Goal: Information Seeking & Learning: Learn about a topic

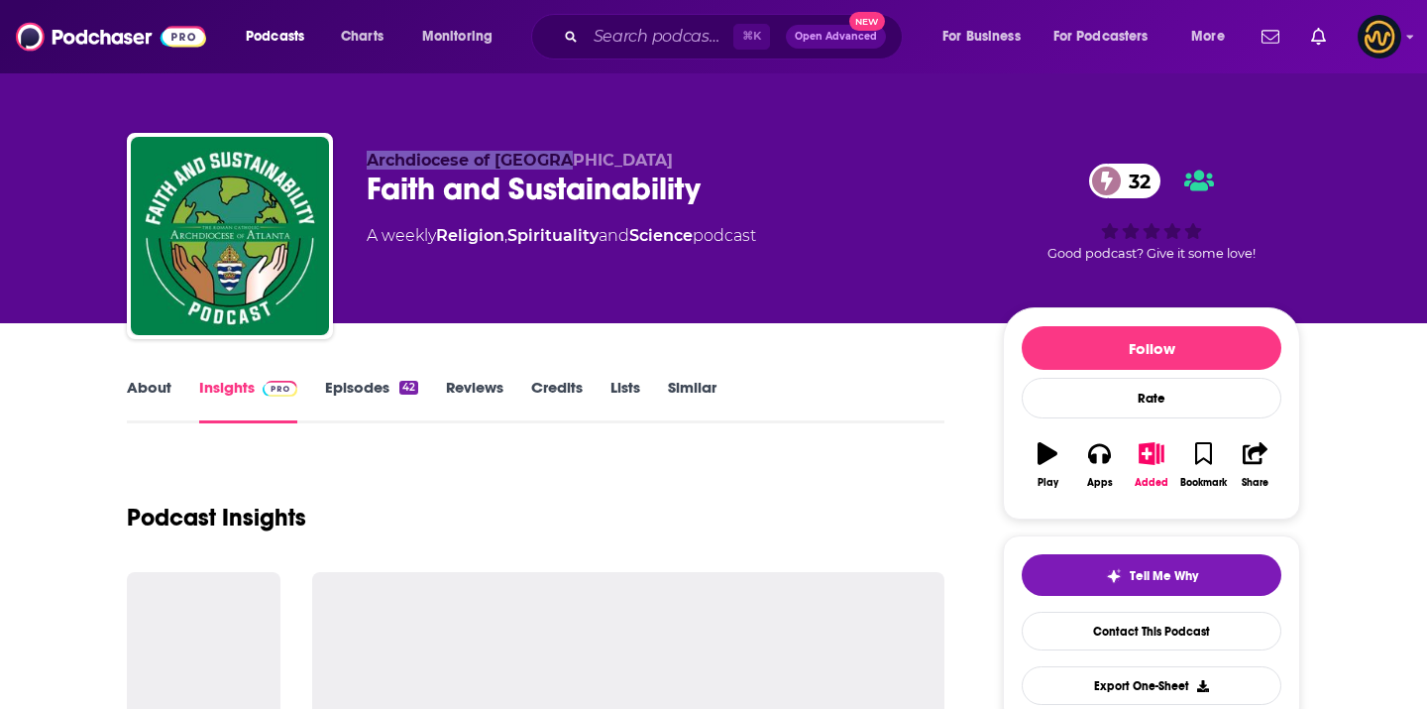
drag, startPoint x: 365, startPoint y: 156, endPoint x: 558, endPoint y: 156, distance: 193.3
click at [558, 156] on div "Archdiocese of Atlanta Faith and Sustainability 32 A weekly Religion , Spiritua…" at bounding box center [714, 240] width 1174 height 214
copy span "Archdiocese of Atlanta"
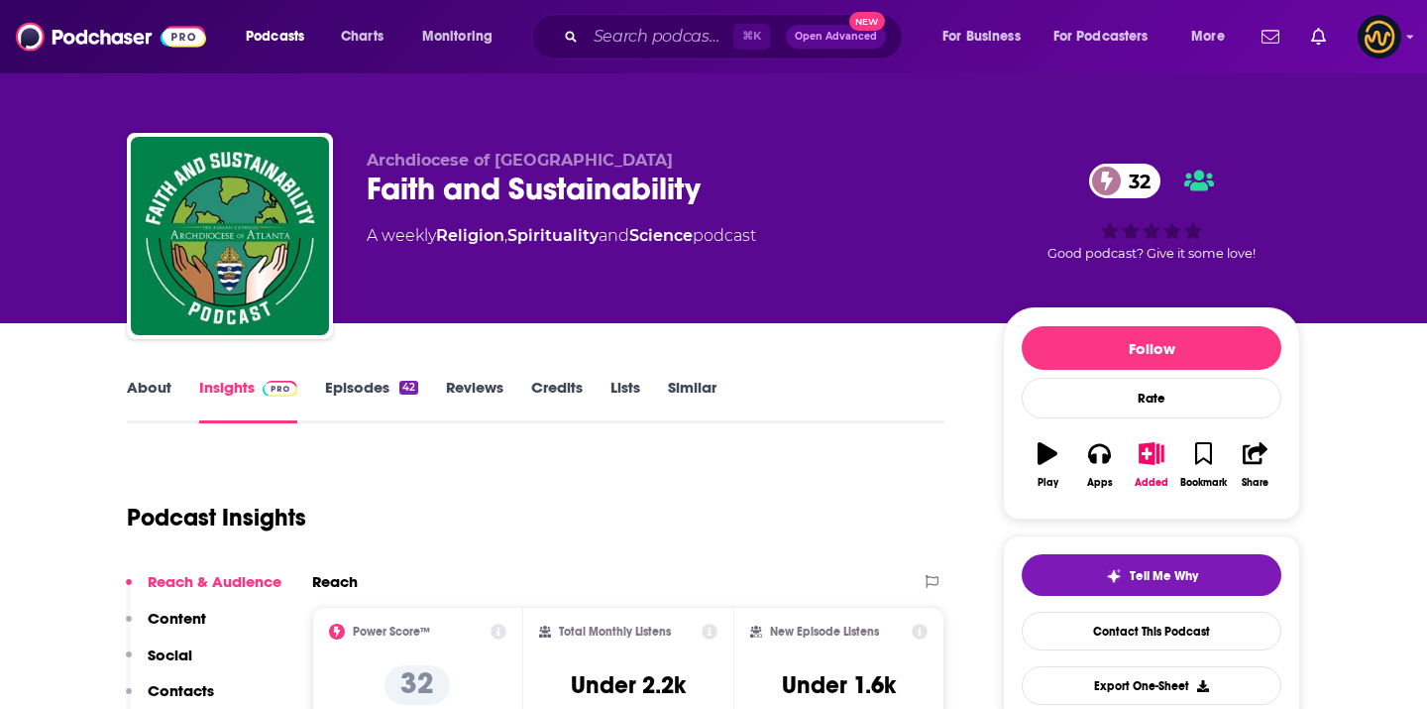
click at [540, 174] on div "Faith and Sustainability 32" at bounding box center [669, 188] width 605 height 39
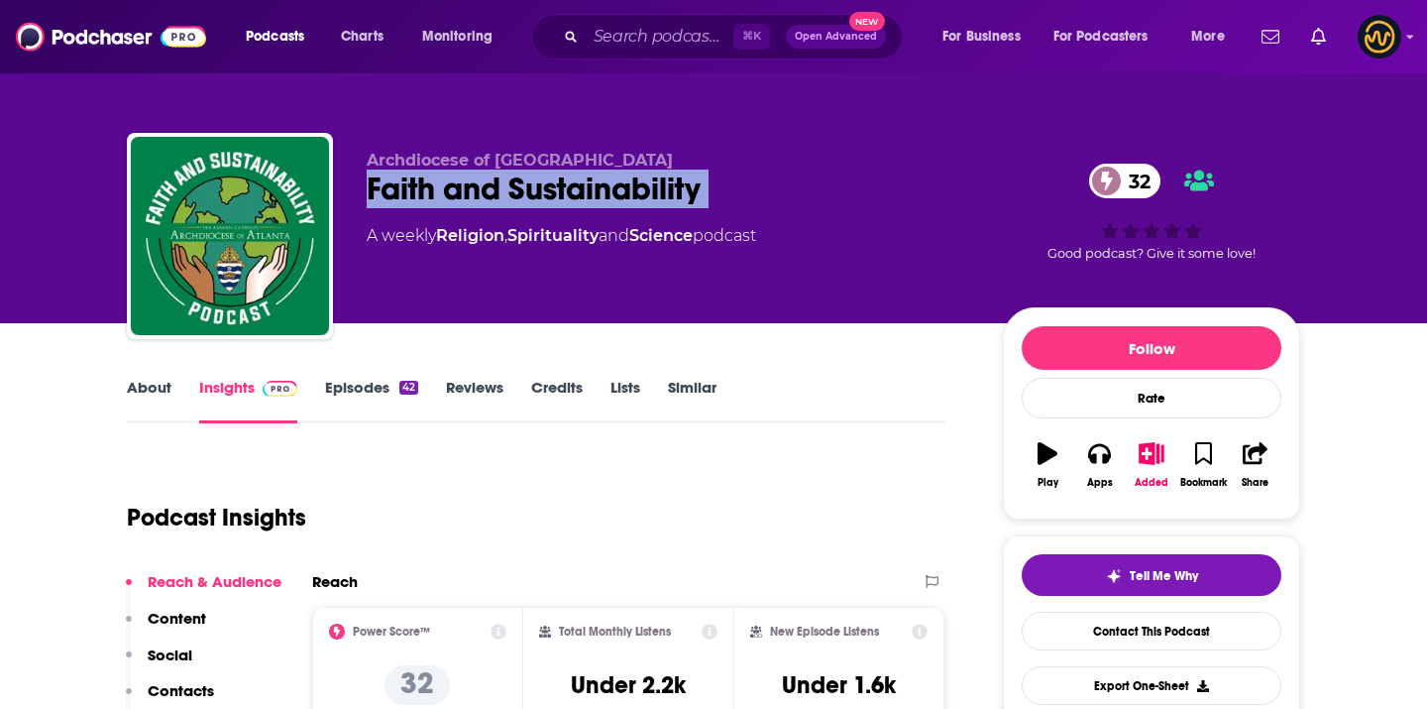
click at [540, 174] on div "Faith and Sustainability 32" at bounding box center [669, 188] width 605 height 39
copy div "Faith and Sustainability 32"
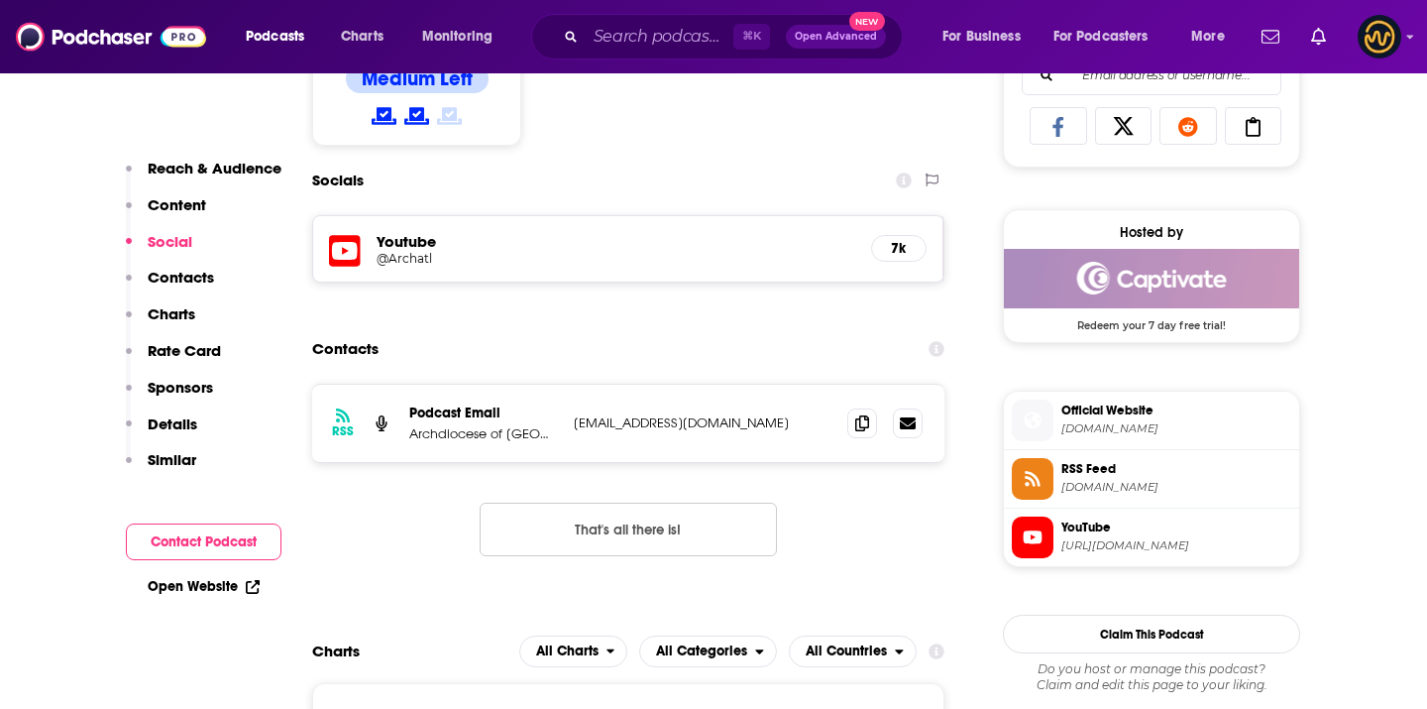
scroll to position [1442, 0]
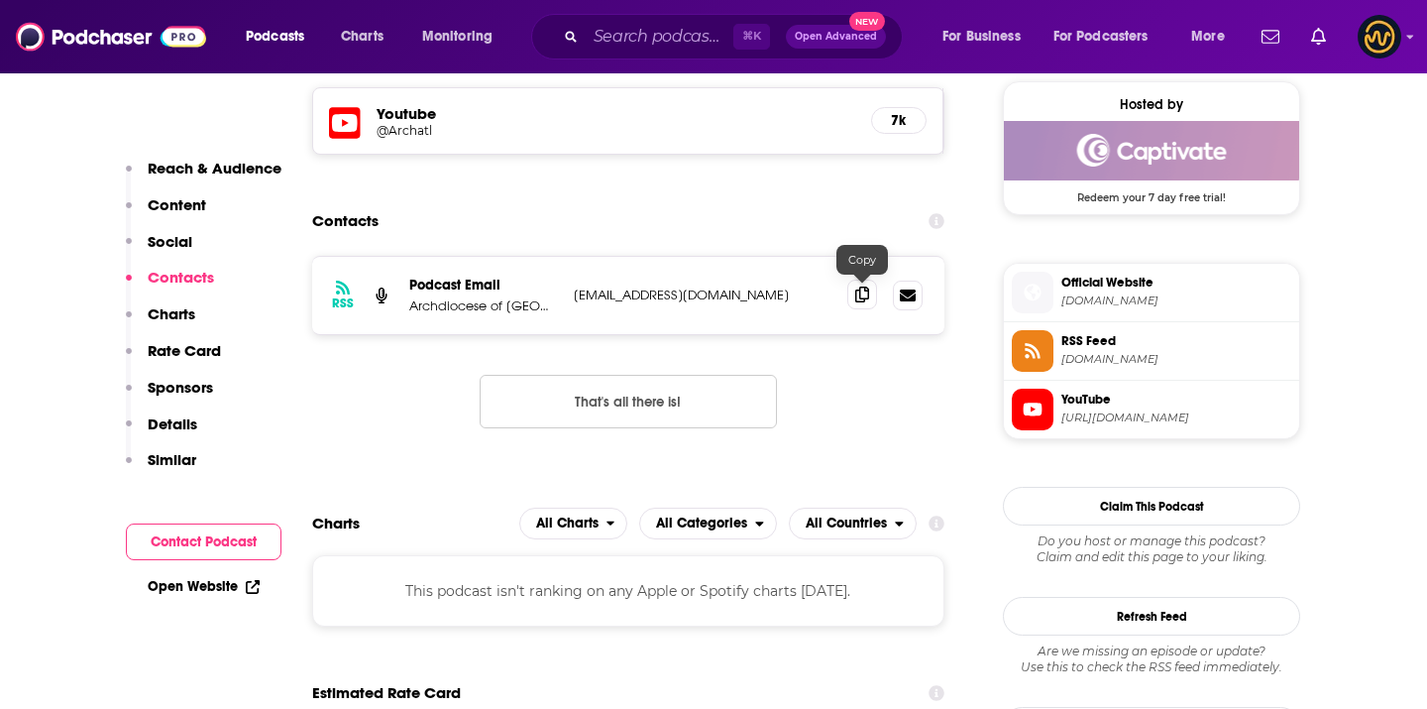
click at [864, 296] on icon at bounding box center [862, 294] width 14 height 16
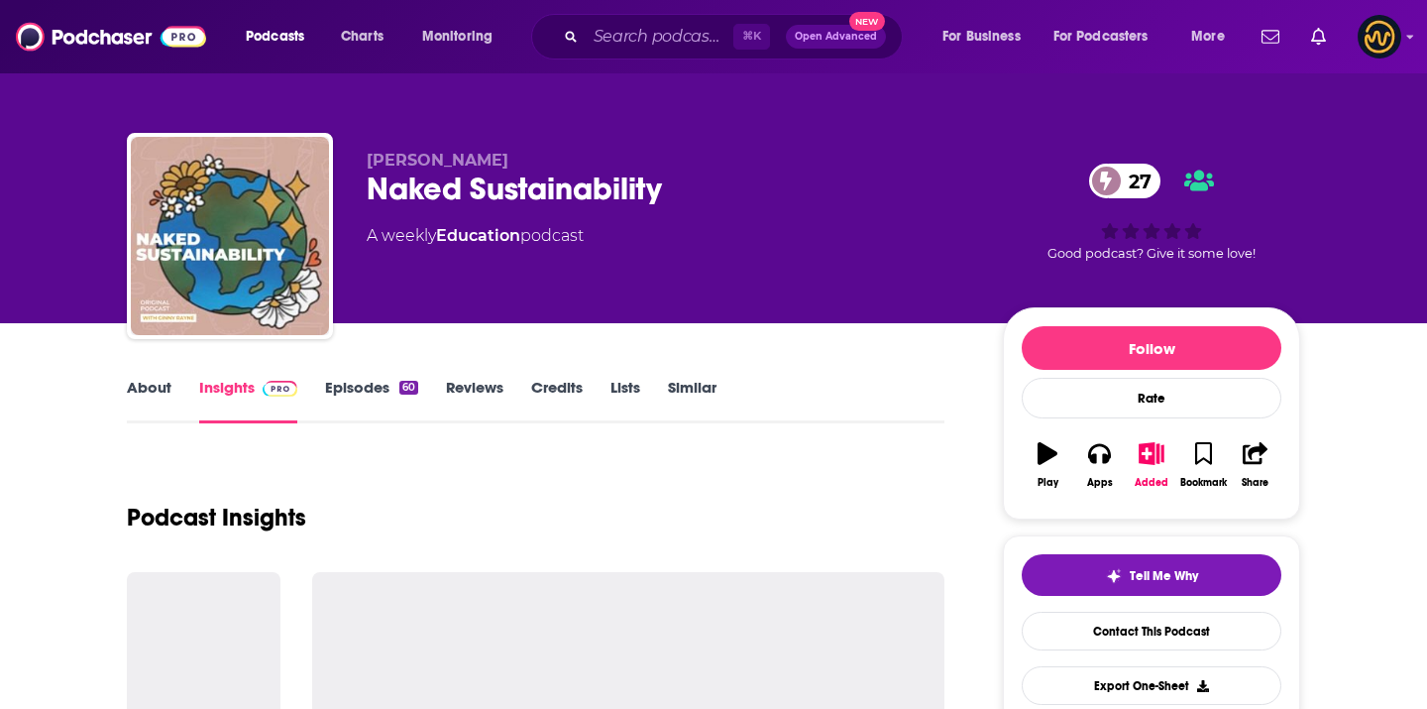
click at [428, 165] on span "[PERSON_NAME]" at bounding box center [438, 160] width 142 height 19
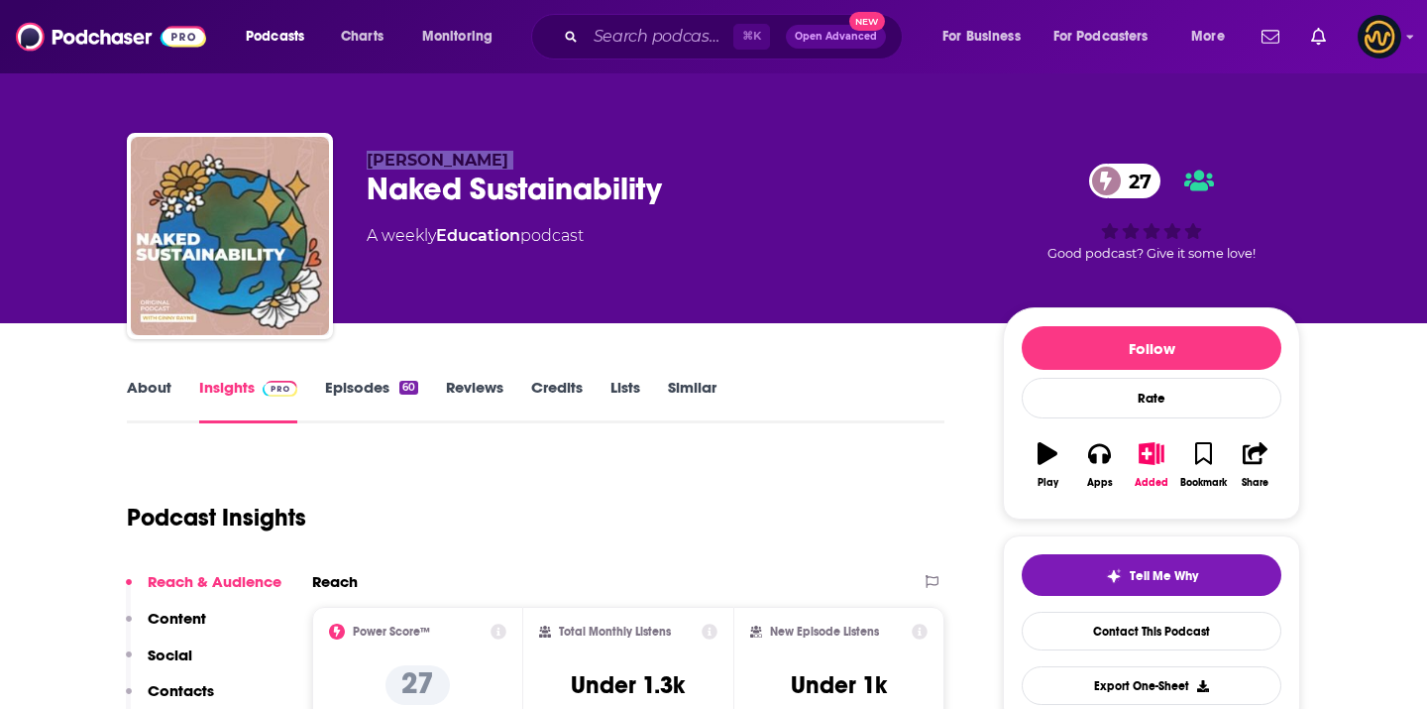
copy p "[PERSON_NAME]"
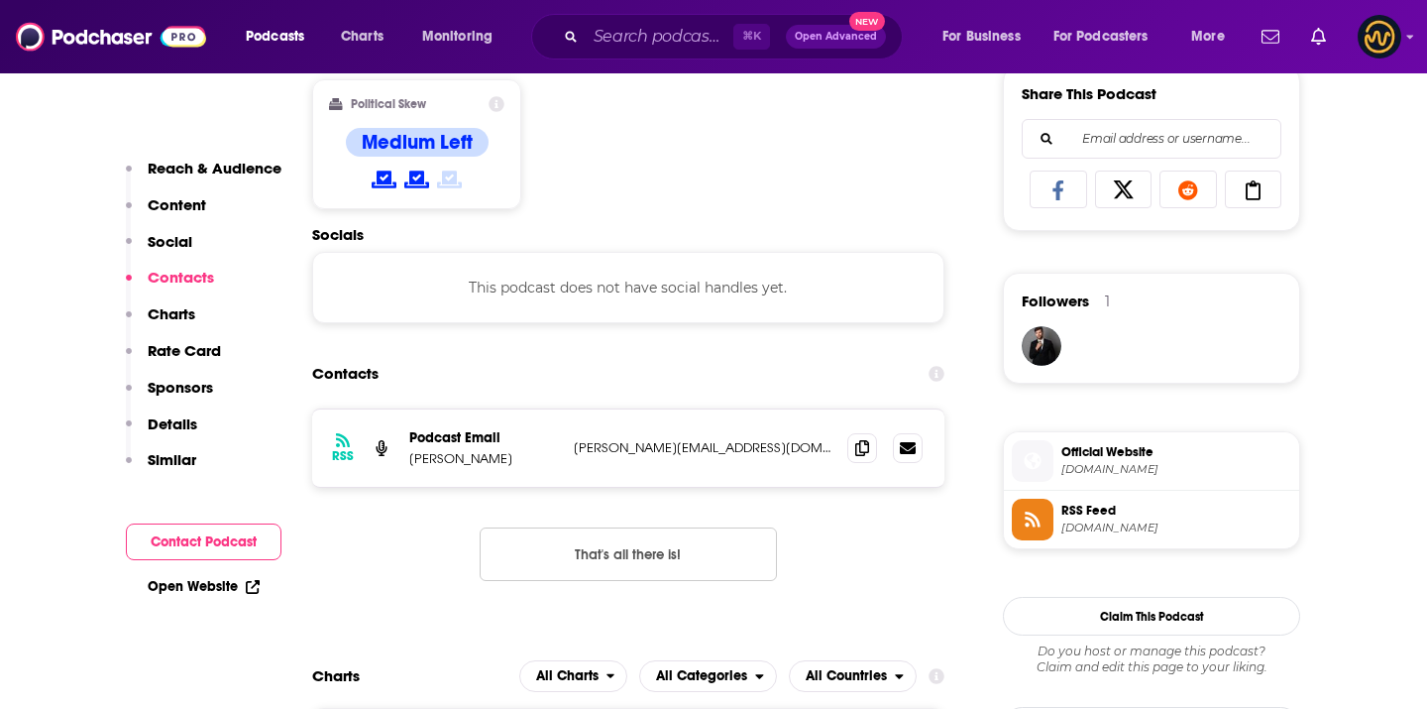
scroll to position [1341, 0]
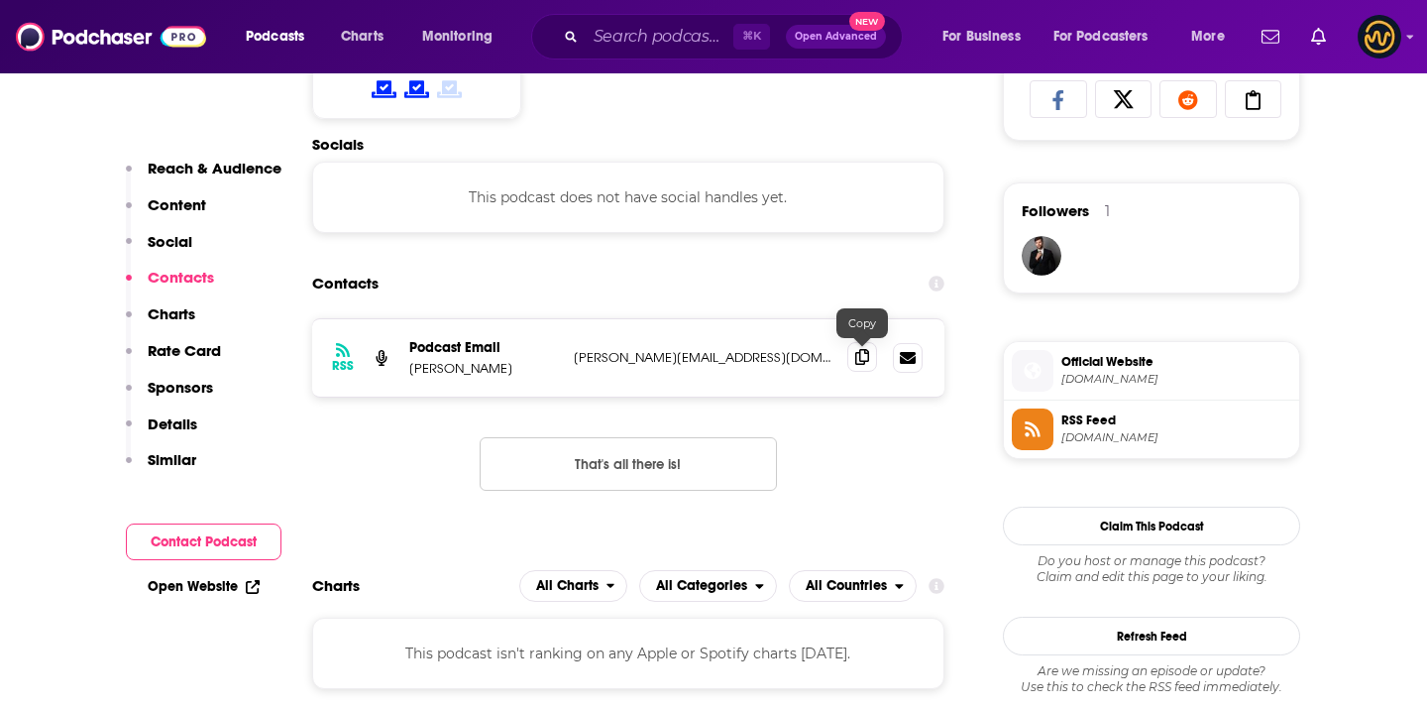
click at [859, 357] on icon at bounding box center [862, 357] width 14 height 16
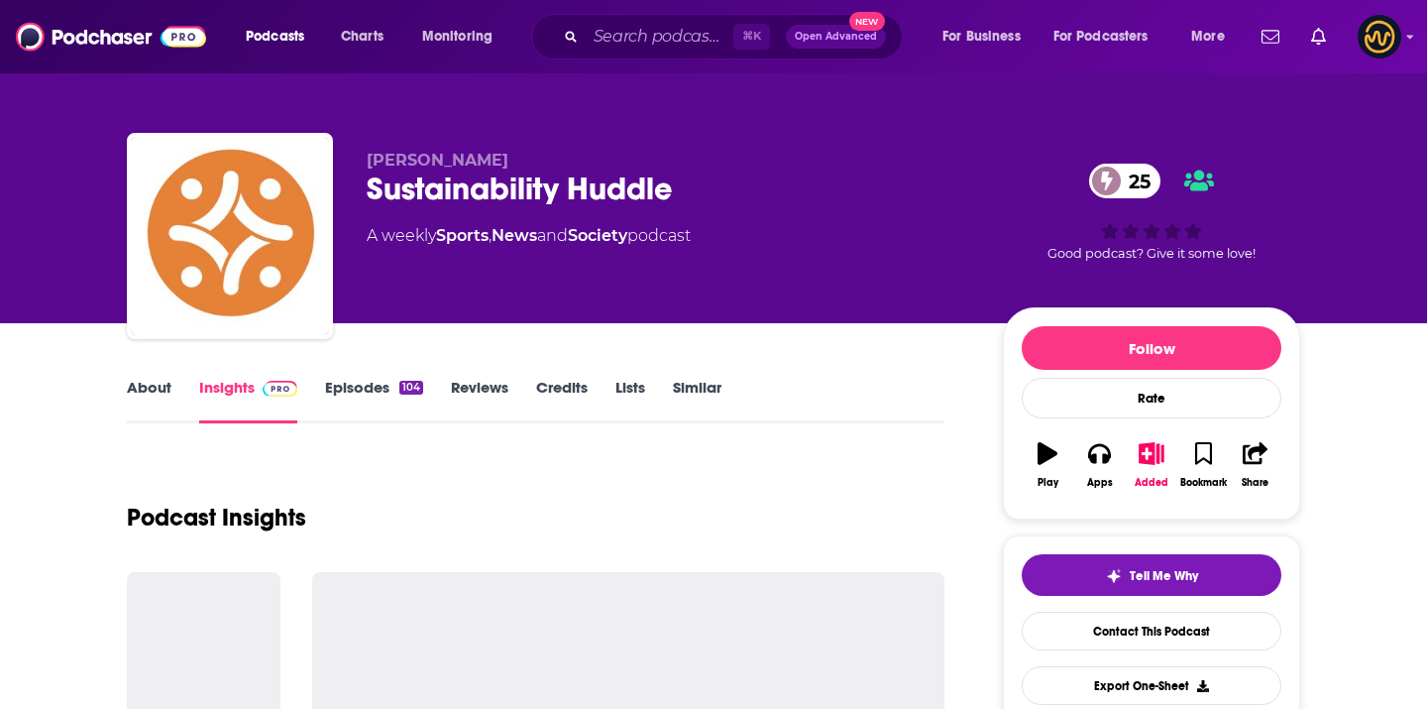
click at [440, 159] on span "Matthew Campelli" at bounding box center [438, 160] width 142 height 19
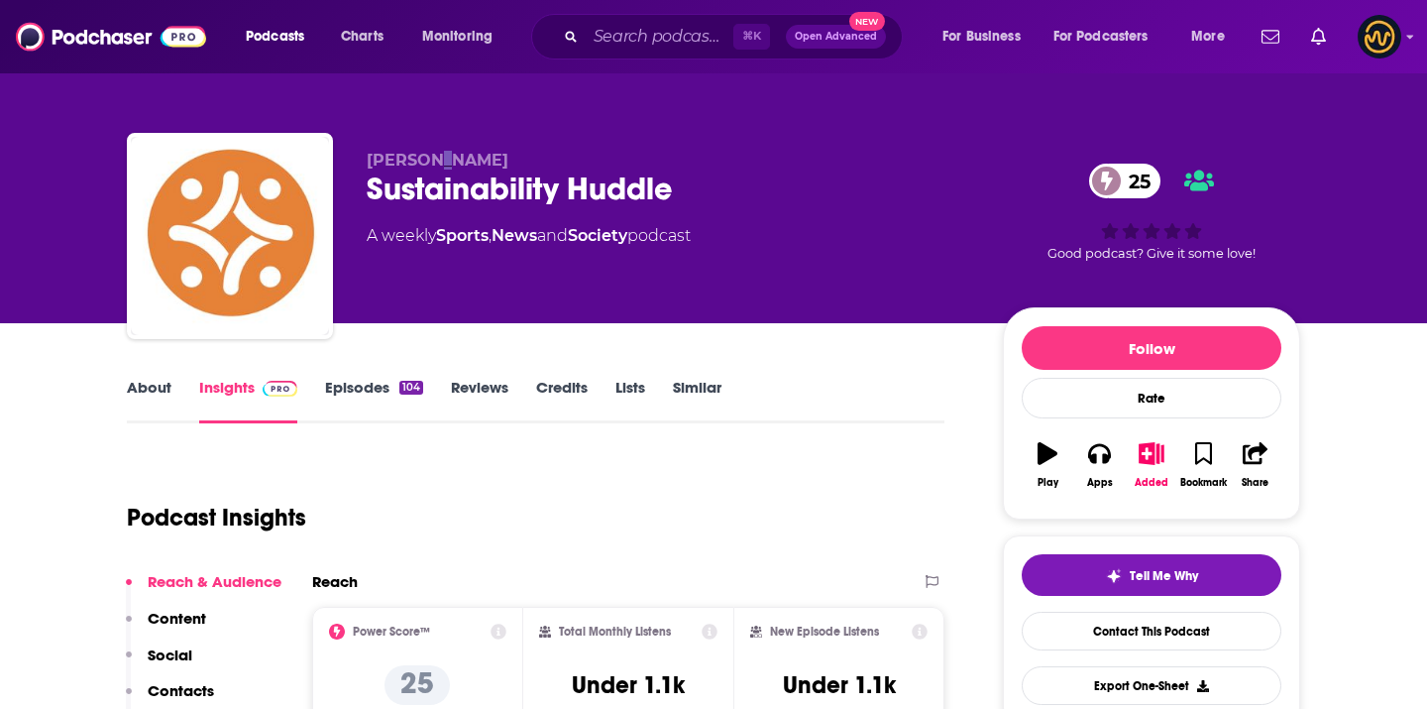
click at [440, 159] on span "Matthew Campelli" at bounding box center [438, 160] width 142 height 19
copy p "Matthew Campelli"
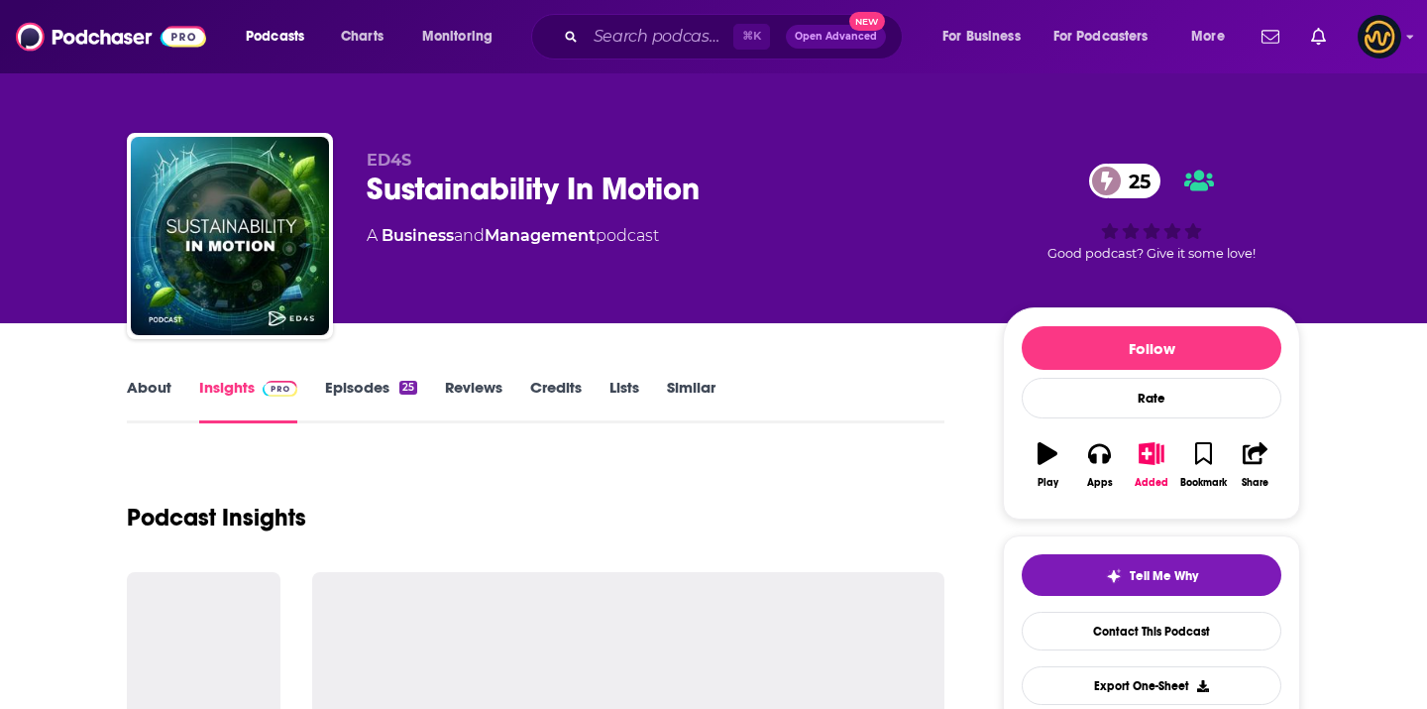
click at [379, 158] on span "ED4S" at bounding box center [389, 160] width 45 height 19
copy p "ED4S"
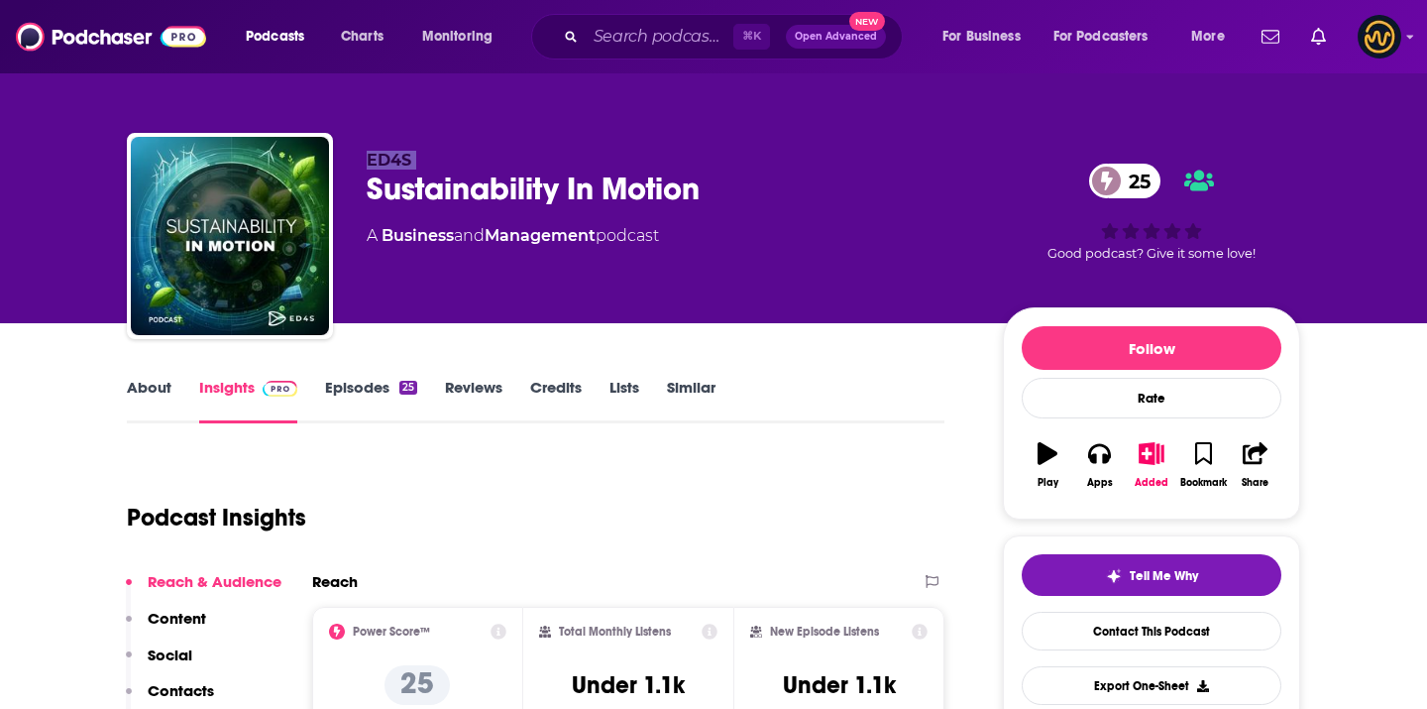
copy p "ED4S"
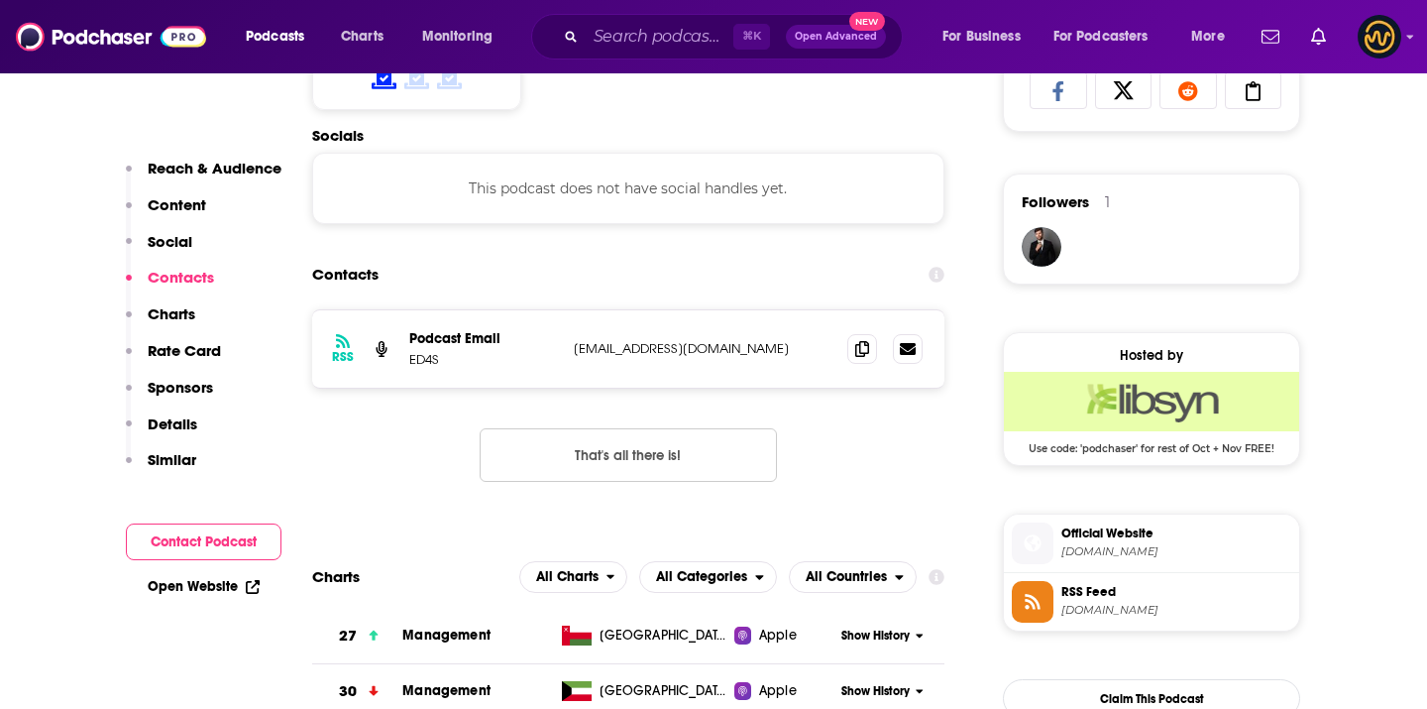
scroll to position [1379, 0]
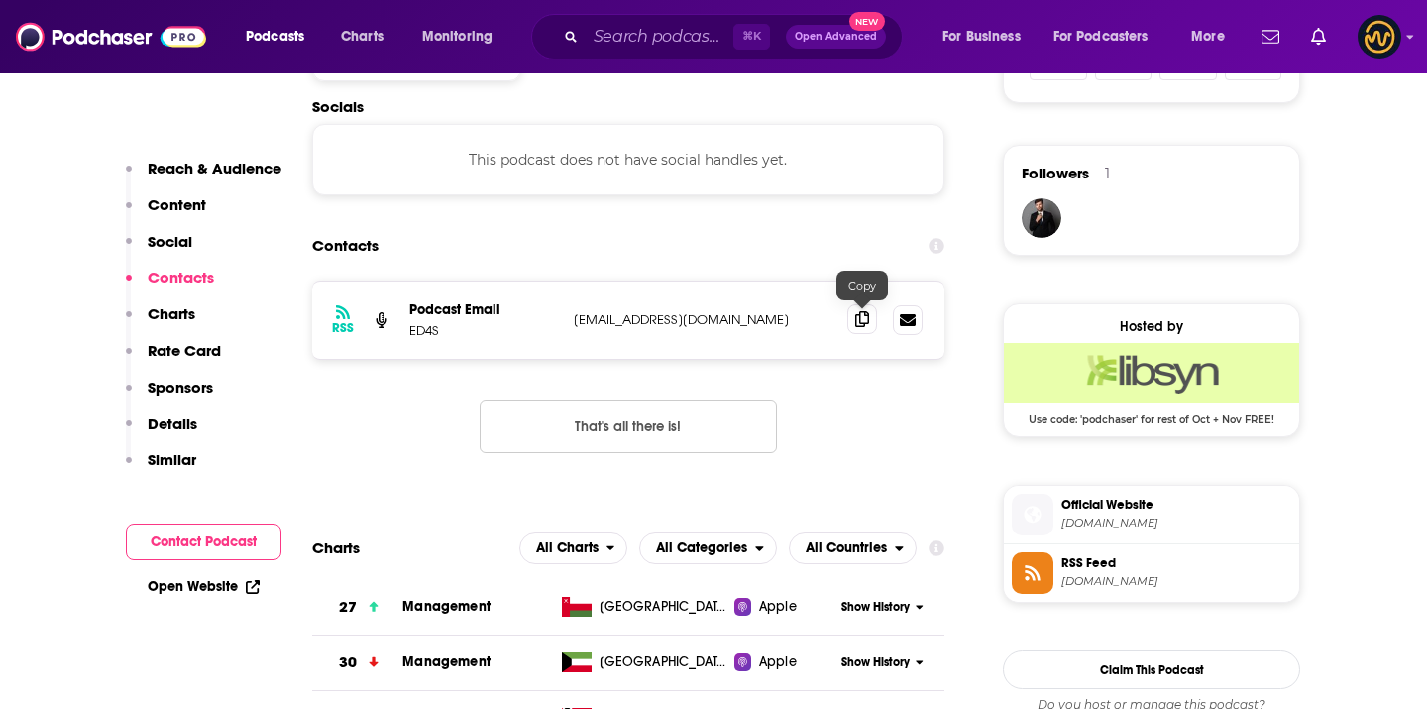
click at [866, 323] on icon at bounding box center [862, 319] width 14 height 16
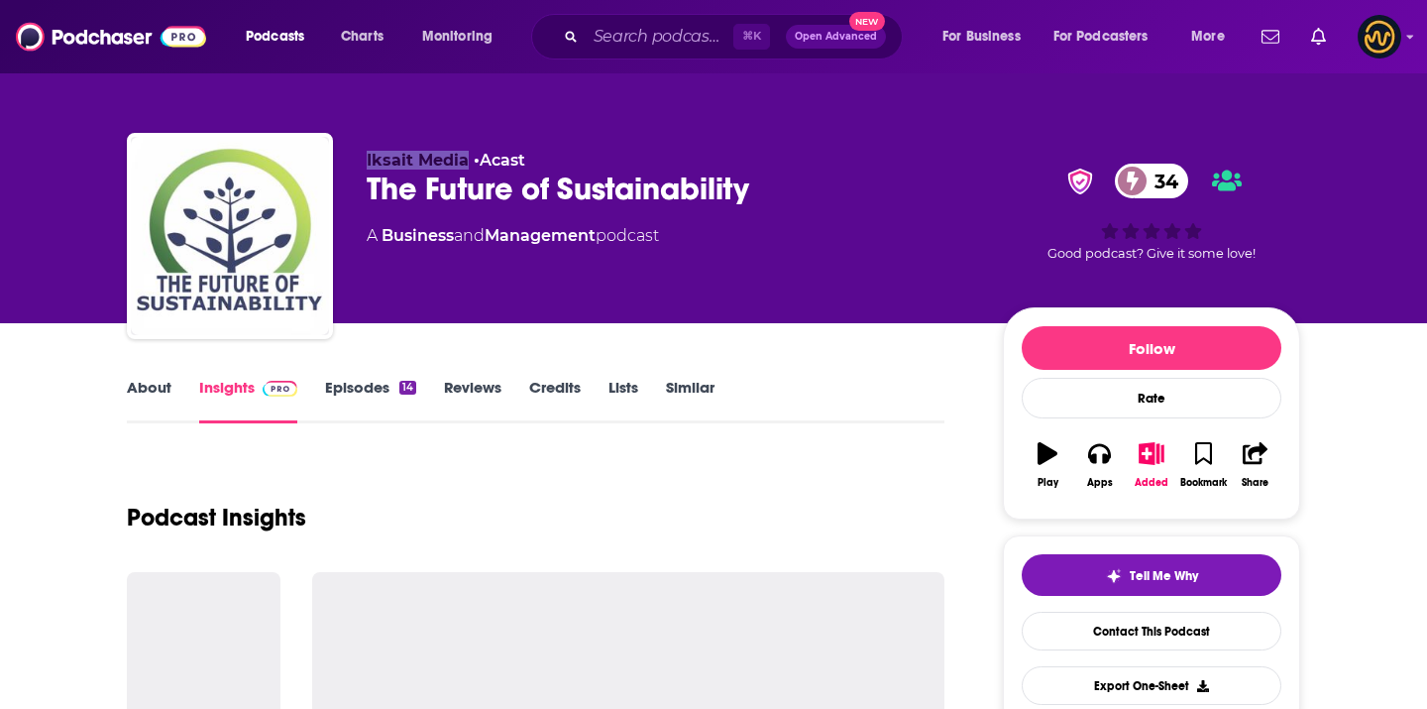
copy span "Iksait Media"
drag, startPoint x: 364, startPoint y: 154, endPoint x: 464, endPoint y: 163, distance: 100.5
click at [464, 163] on div "Iksait Media • Acast The Future of Sustainability 34 A Business and Management …" at bounding box center [714, 240] width 1174 height 214
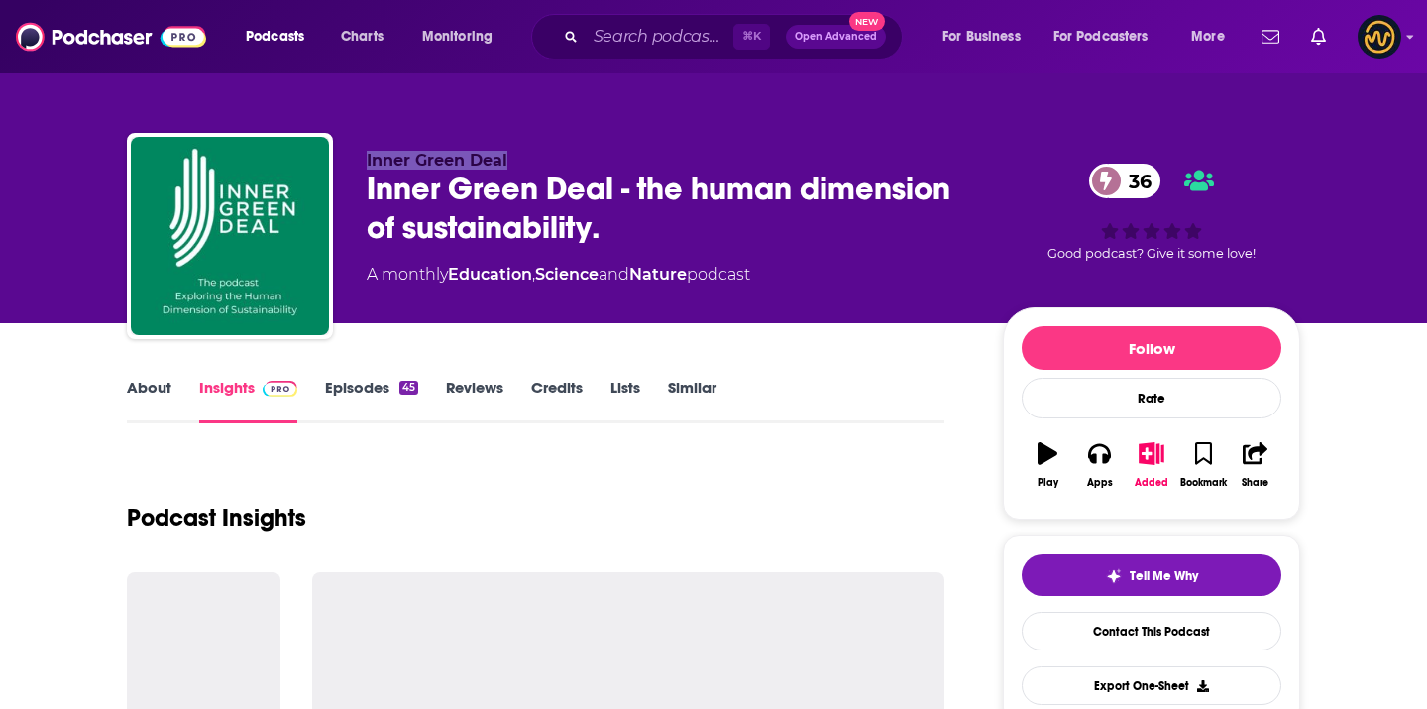
drag, startPoint x: 365, startPoint y: 152, endPoint x: 528, endPoint y: 152, distance: 163.5
click at [528, 152] on div "Inner Green Deal Inner Green Deal - the human dimension of sustainability. 36 A…" at bounding box center [714, 240] width 1174 height 214
copy span "Inner Green Deal"
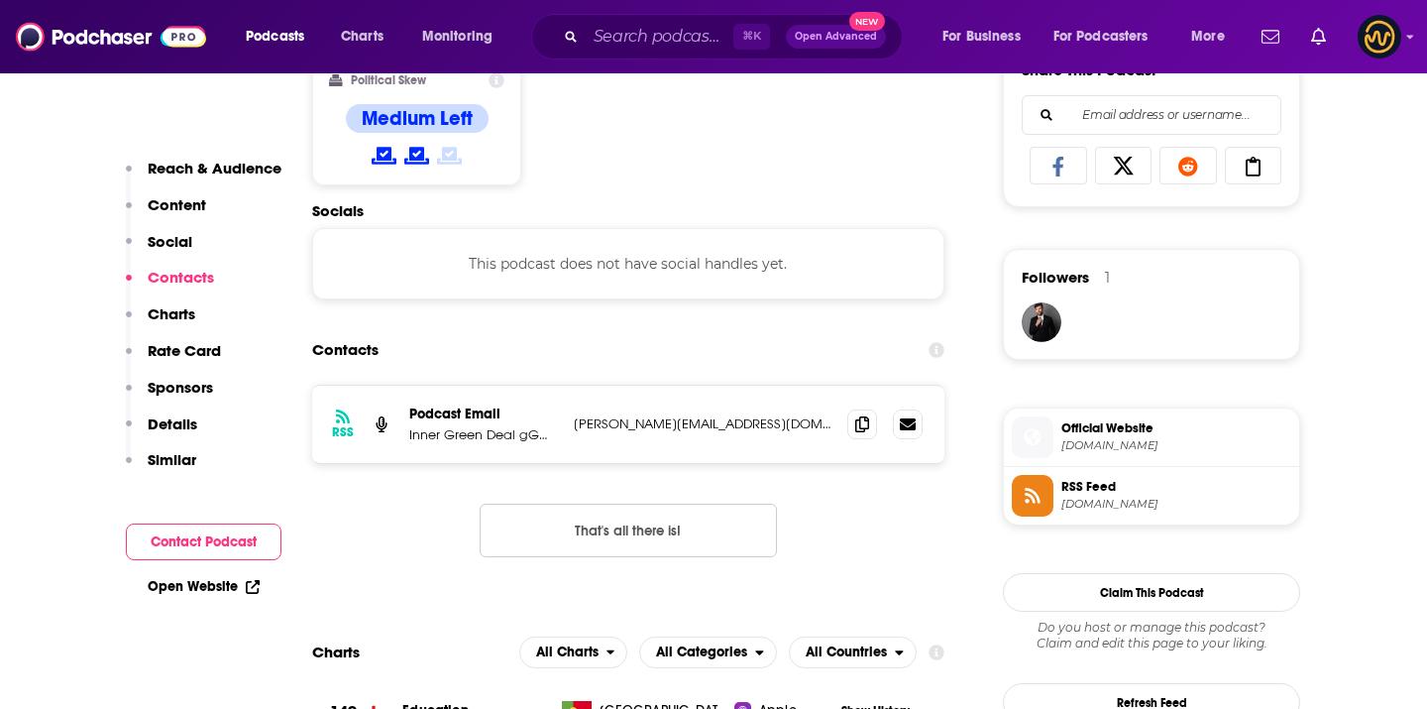
scroll to position [1429, 0]
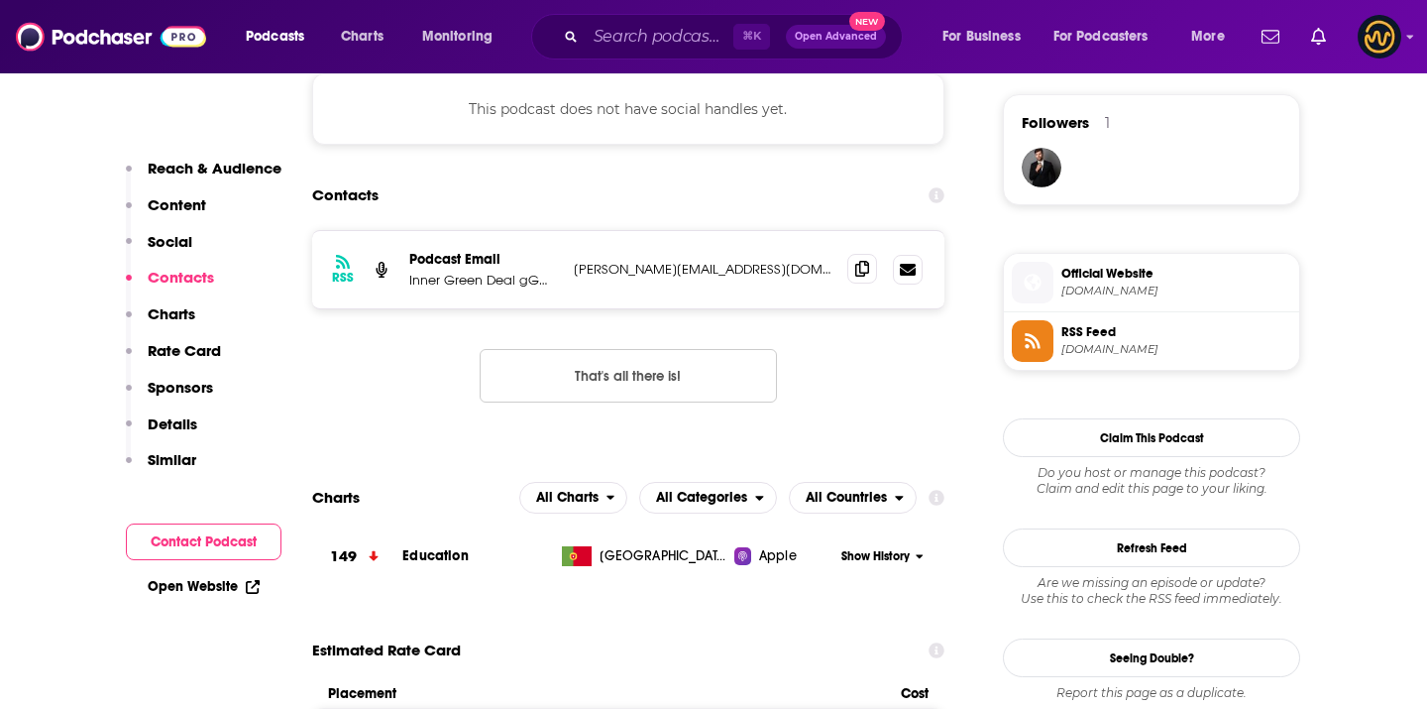
click at [864, 267] on icon at bounding box center [862, 269] width 14 height 16
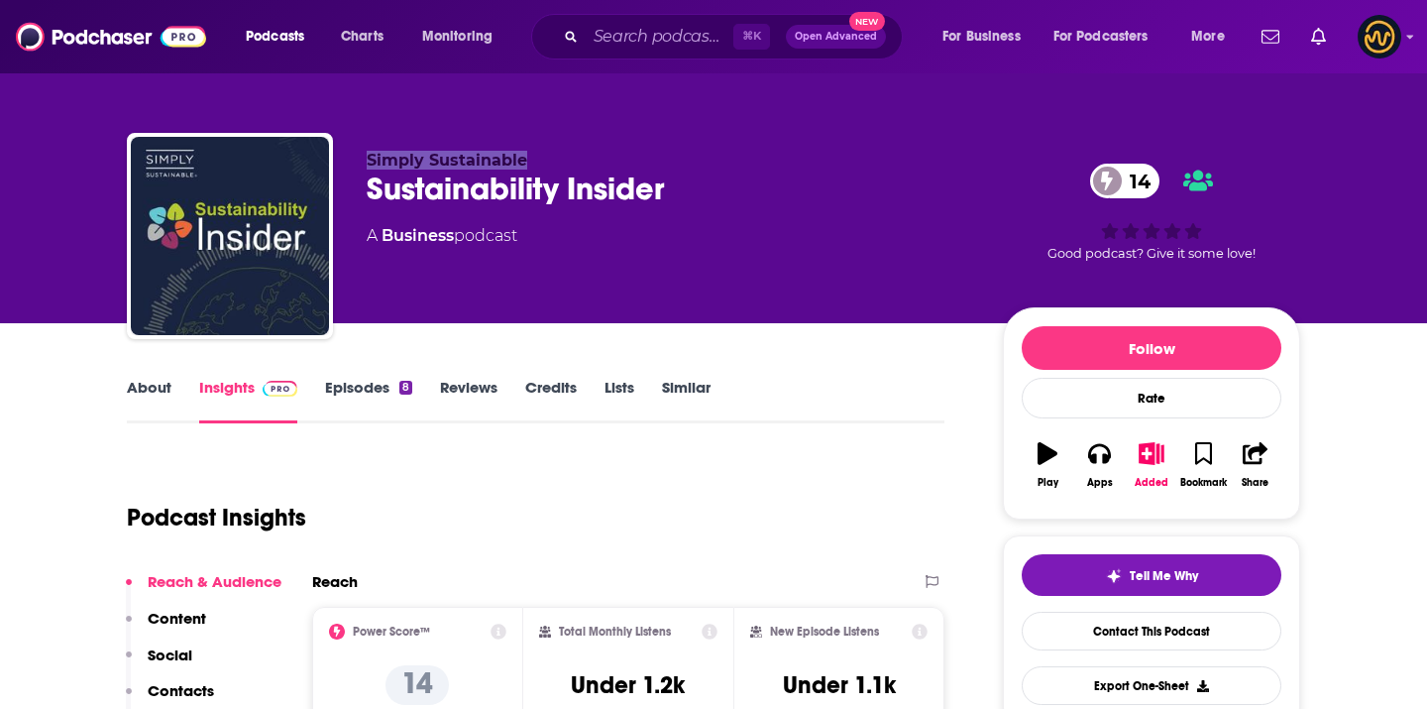
drag, startPoint x: 361, startPoint y: 155, endPoint x: 522, endPoint y: 161, distance: 161.7
click at [522, 161] on div "Simply Sustainable Sustainability Insider 14 A Business podcast 14 Good podcast…" at bounding box center [714, 240] width 1174 height 214
copy span "Simply Sustainable"
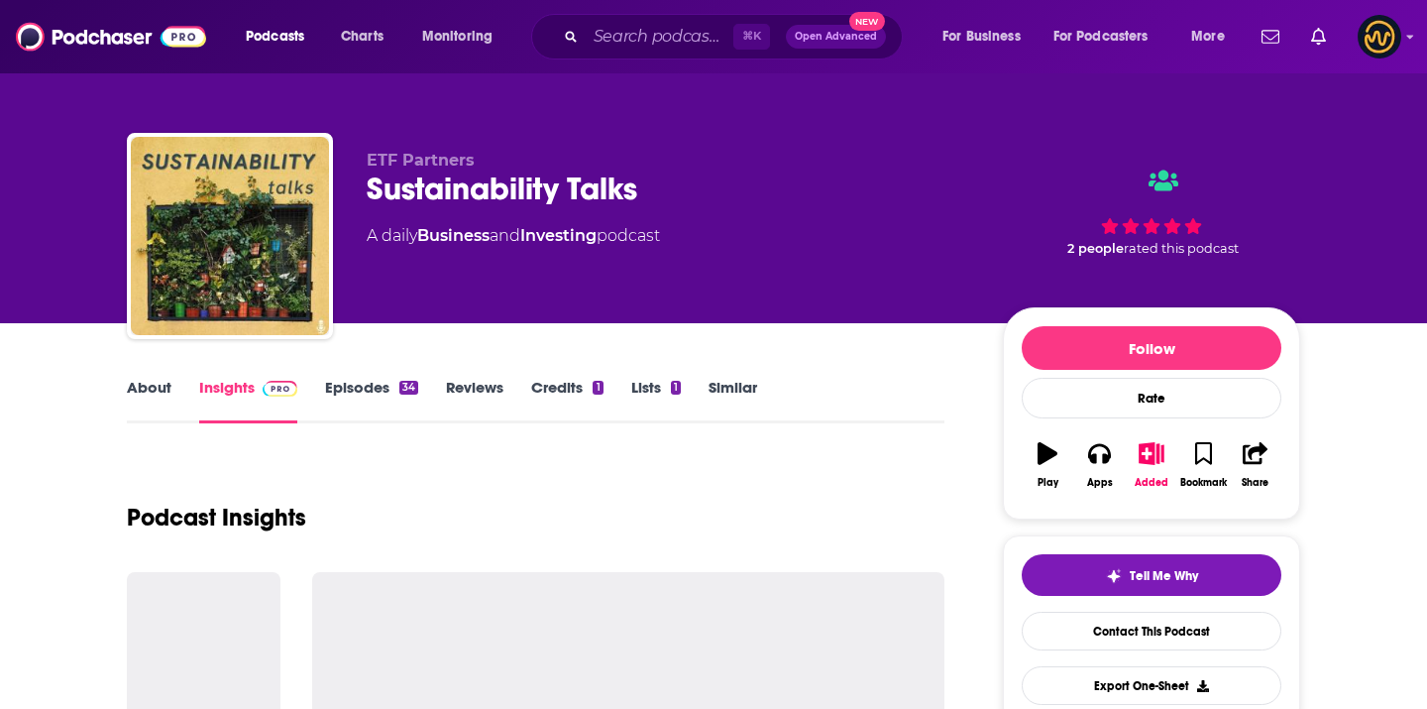
click at [393, 173] on div "Sustainability Talks" at bounding box center [669, 188] width 605 height 39
click at [393, 169] on div "Sustainability Talks" at bounding box center [669, 188] width 605 height 39
click at [393, 164] on span "ETF Partners" at bounding box center [421, 160] width 108 height 19
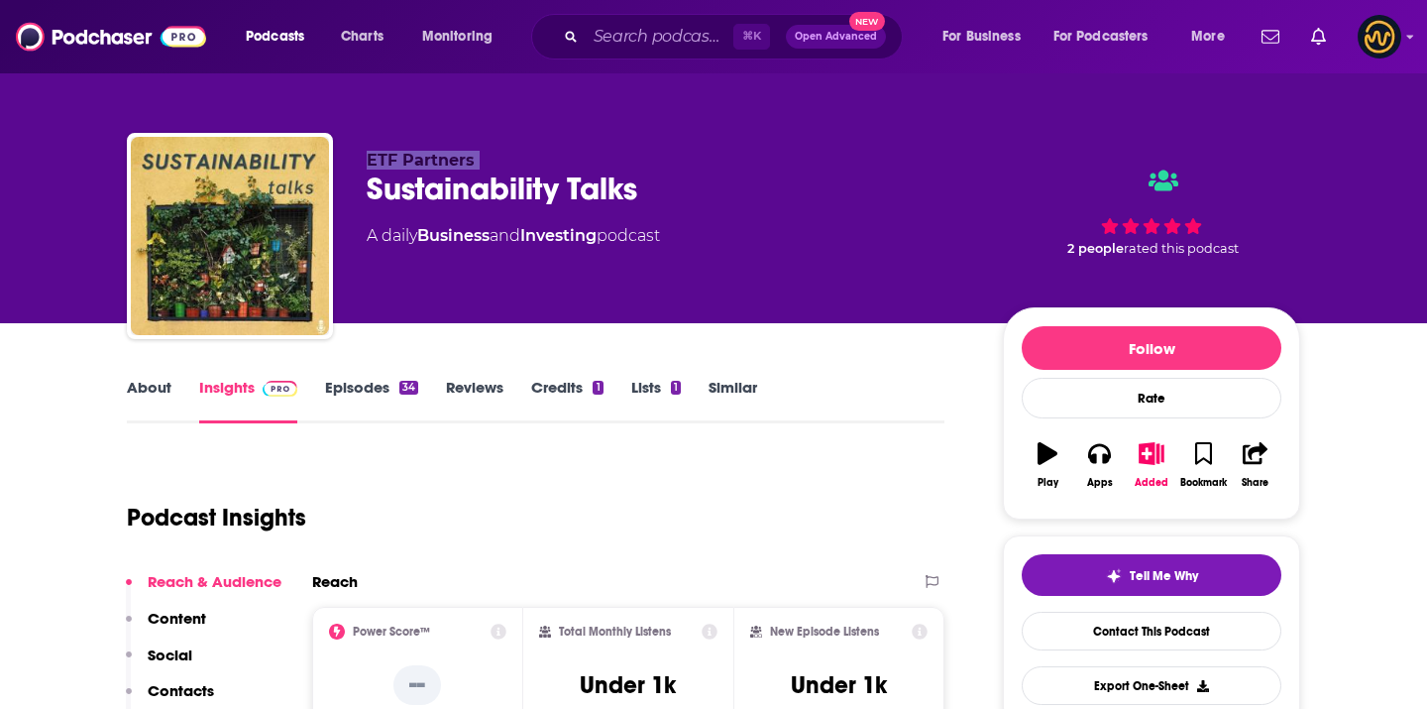
copy p "ETF Partners"
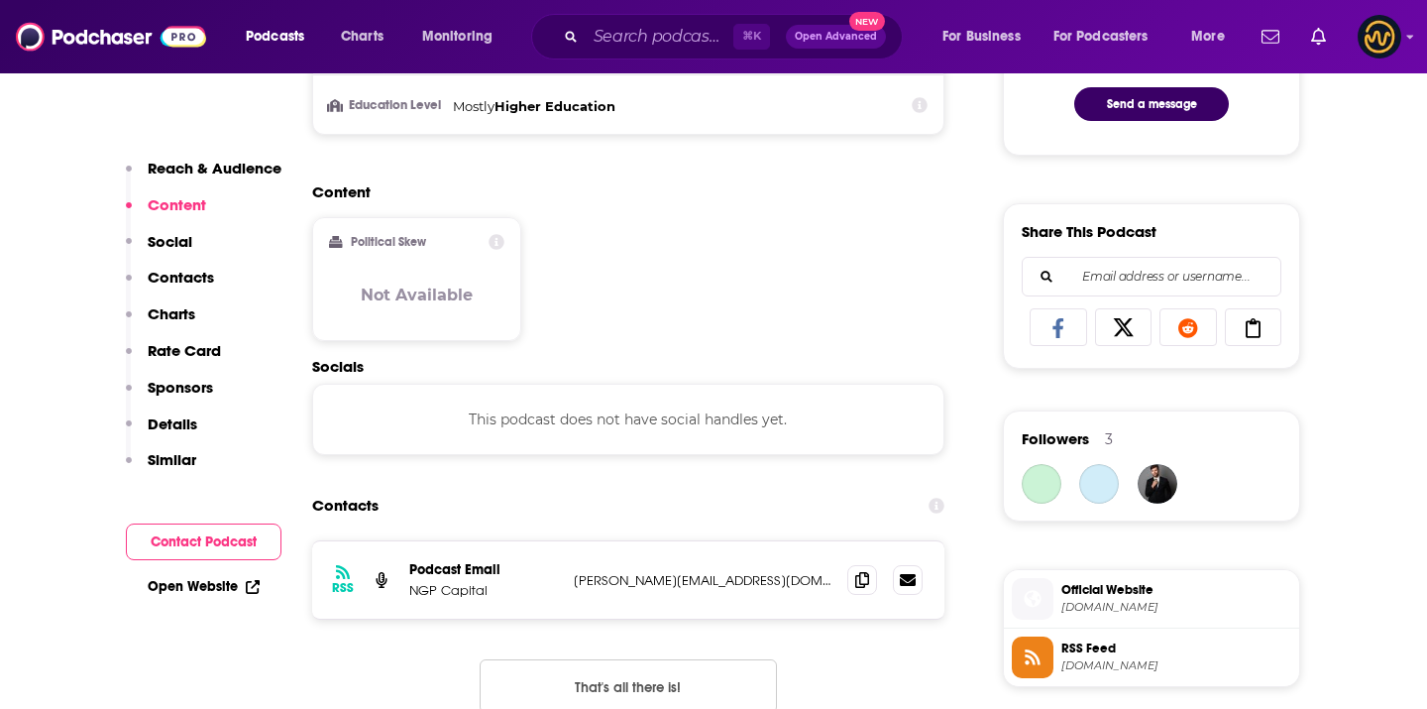
scroll to position [1426, 0]
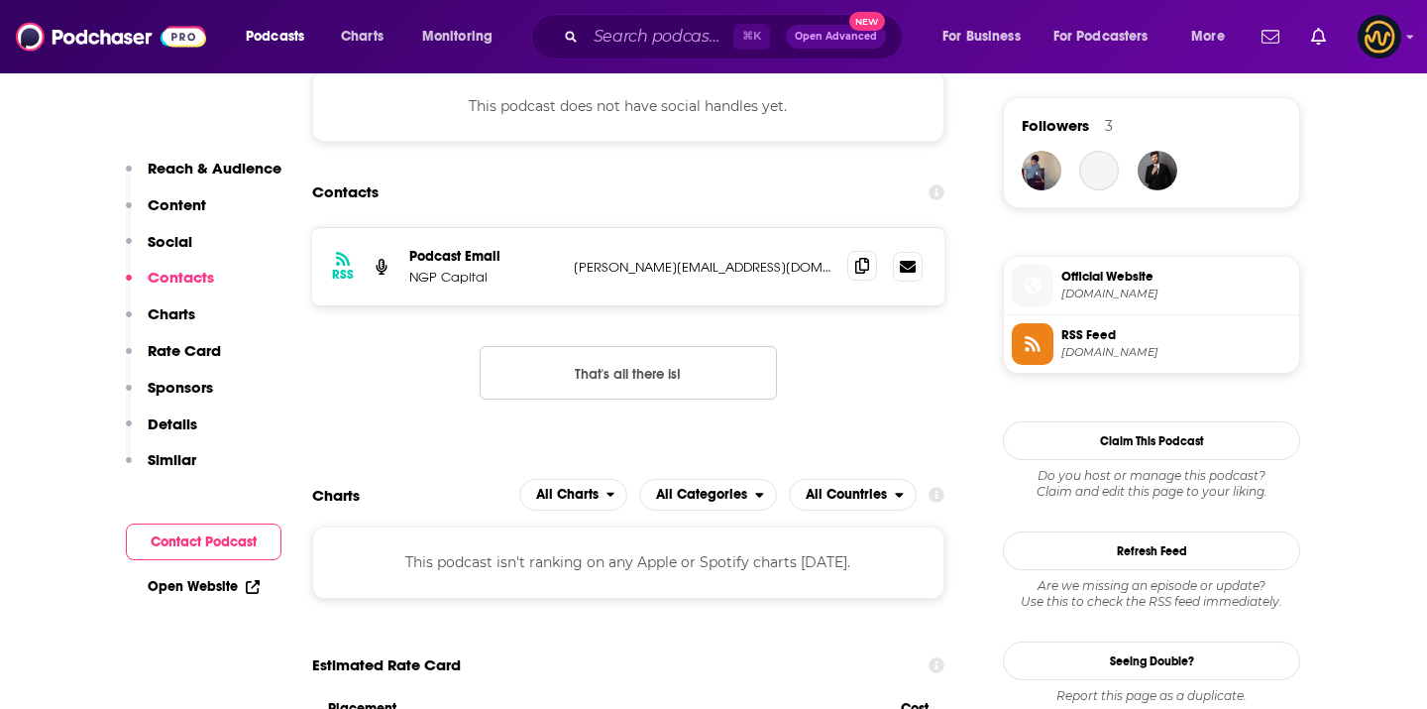
click at [862, 266] on icon at bounding box center [862, 266] width 14 height 16
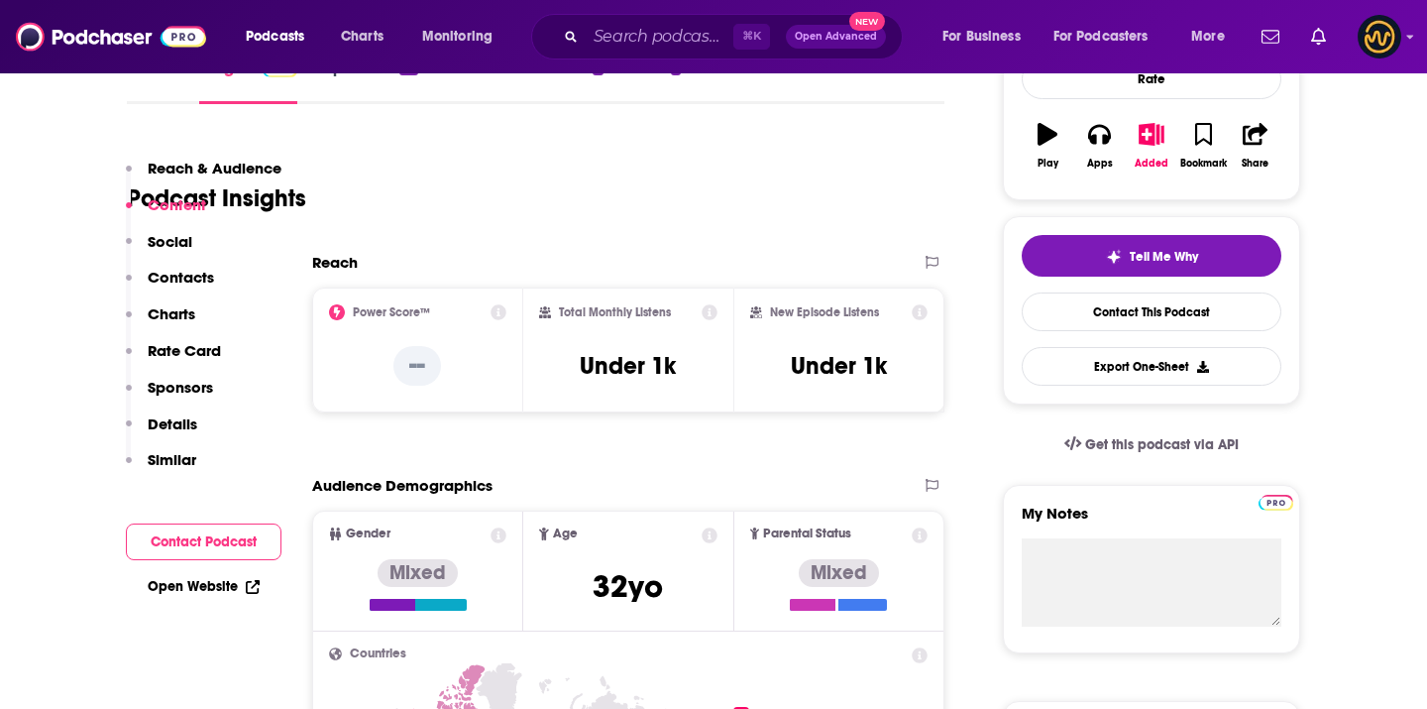
scroll to position [0, 0]
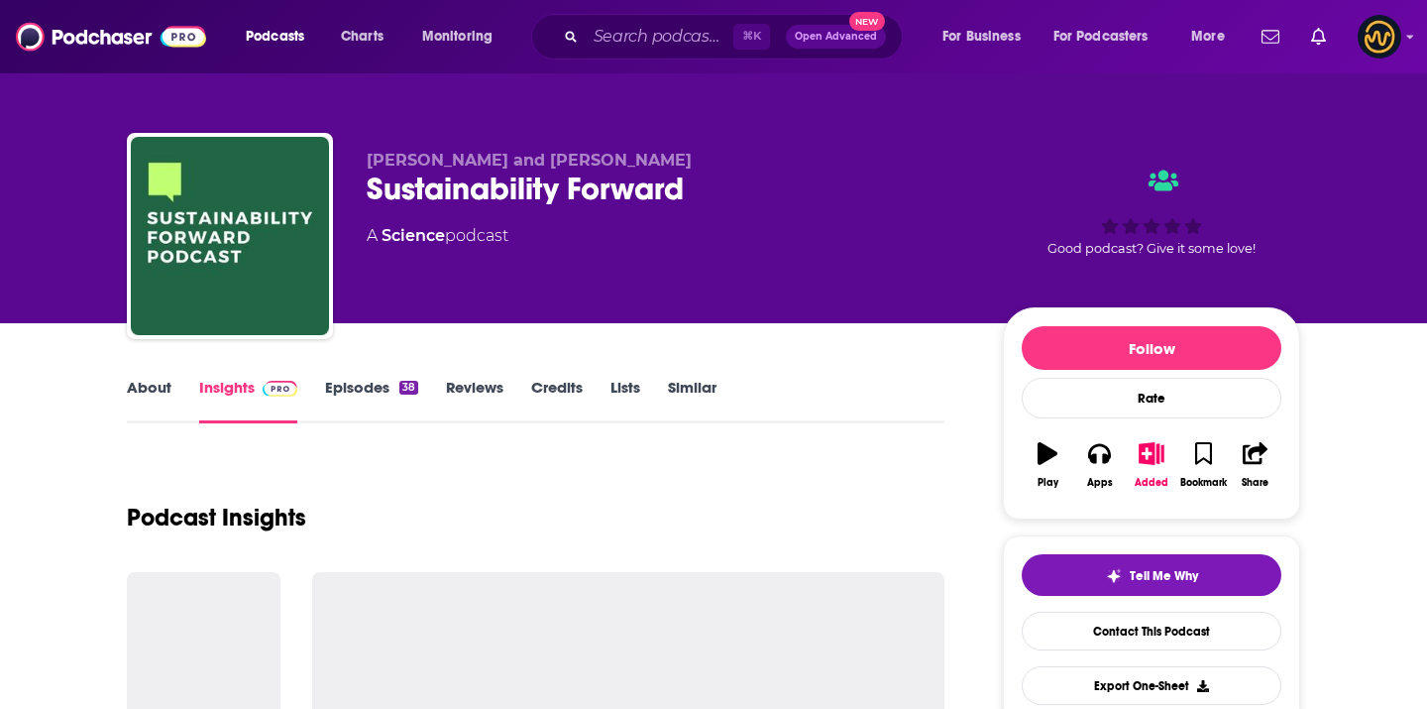
drag, startPoint x: 376, startPoint y: 151, endPoint x: 667, endPoint y: 153, distance: 291.4
click at [667, 153] on span "Wrishi Sutradhar and Carmine Fiume" at bounding box center [529, 160] width 325 height 19
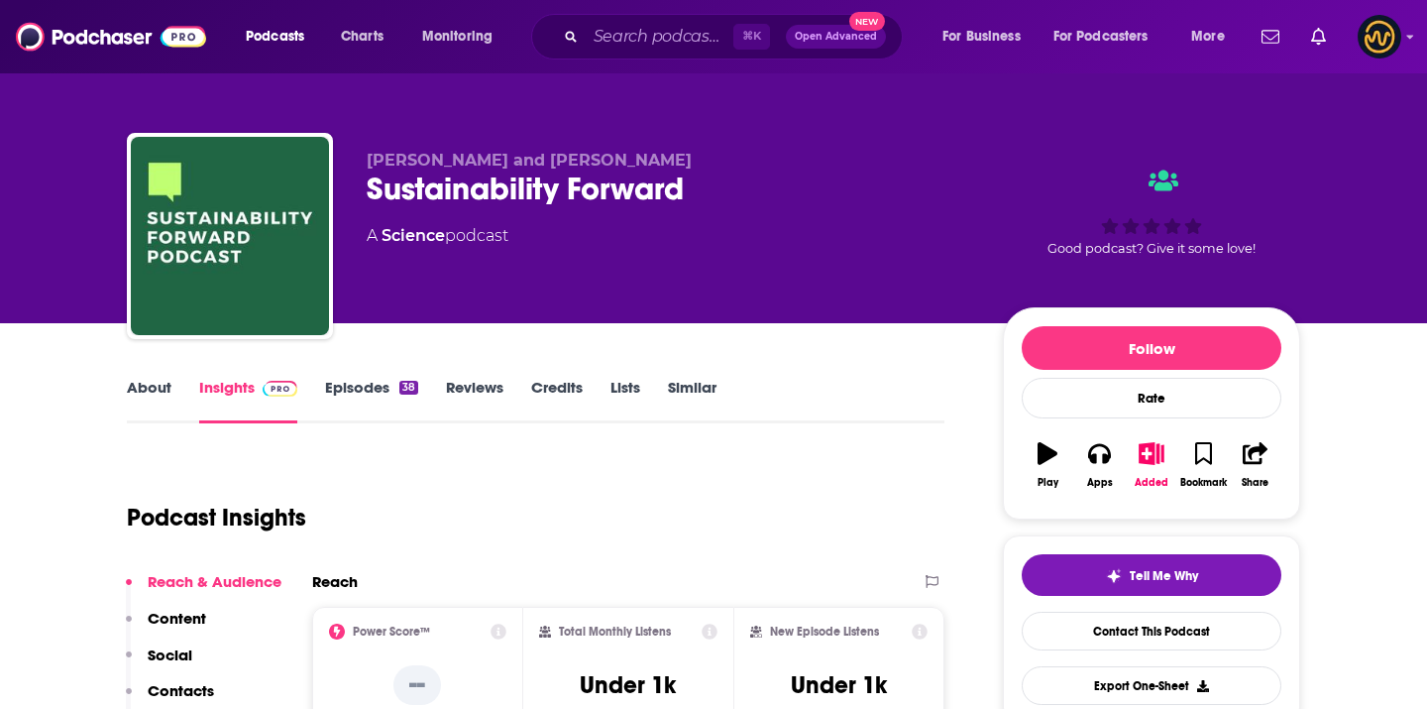
drag, startPoint x: 357, startPoint y: 160, endPoint x: 729, endPoint y: 158, distance: 371.7
click at [730, 159] on div "Wrishi Sutradhar and Carmine Fiume Sustainability Forward A Science podcast Goo…" at bounding box center [714, 240] width 1174 height 214
copy span "Wrishi Sutradhar and Carmine Fiume"
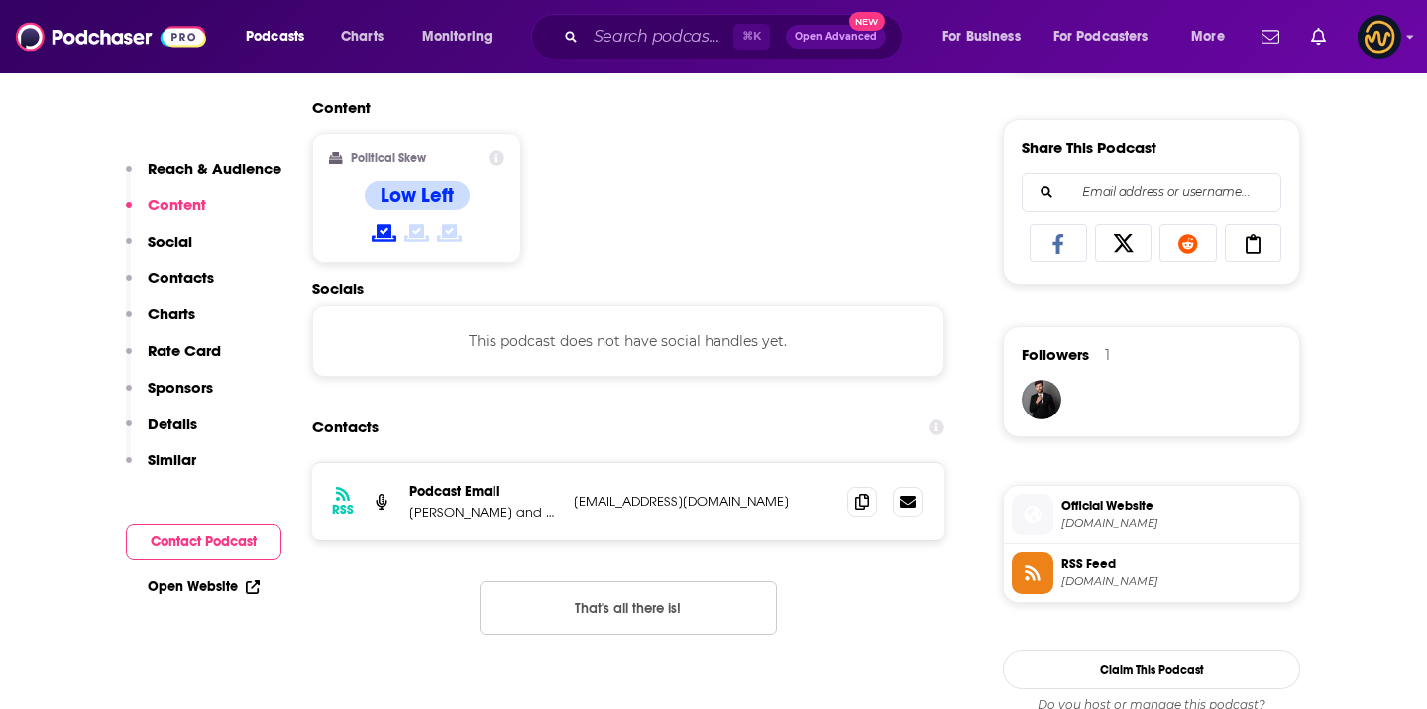
scroll to position [1287, 0]
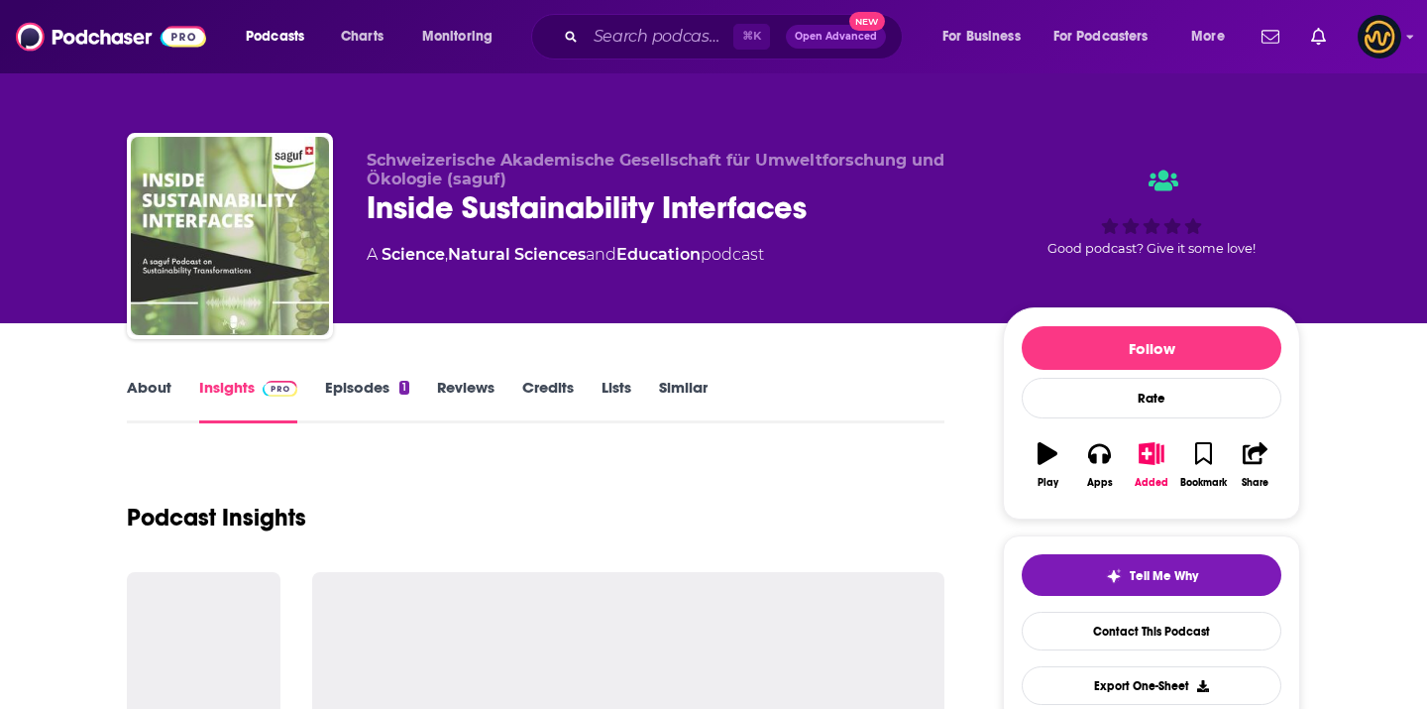
click at [365, 158] on div "Schweizerische Akademische Gesellschaft für Umweltforschung und Ökologie (saguf…" at bounding box center [714, 240] width 1174 height 214
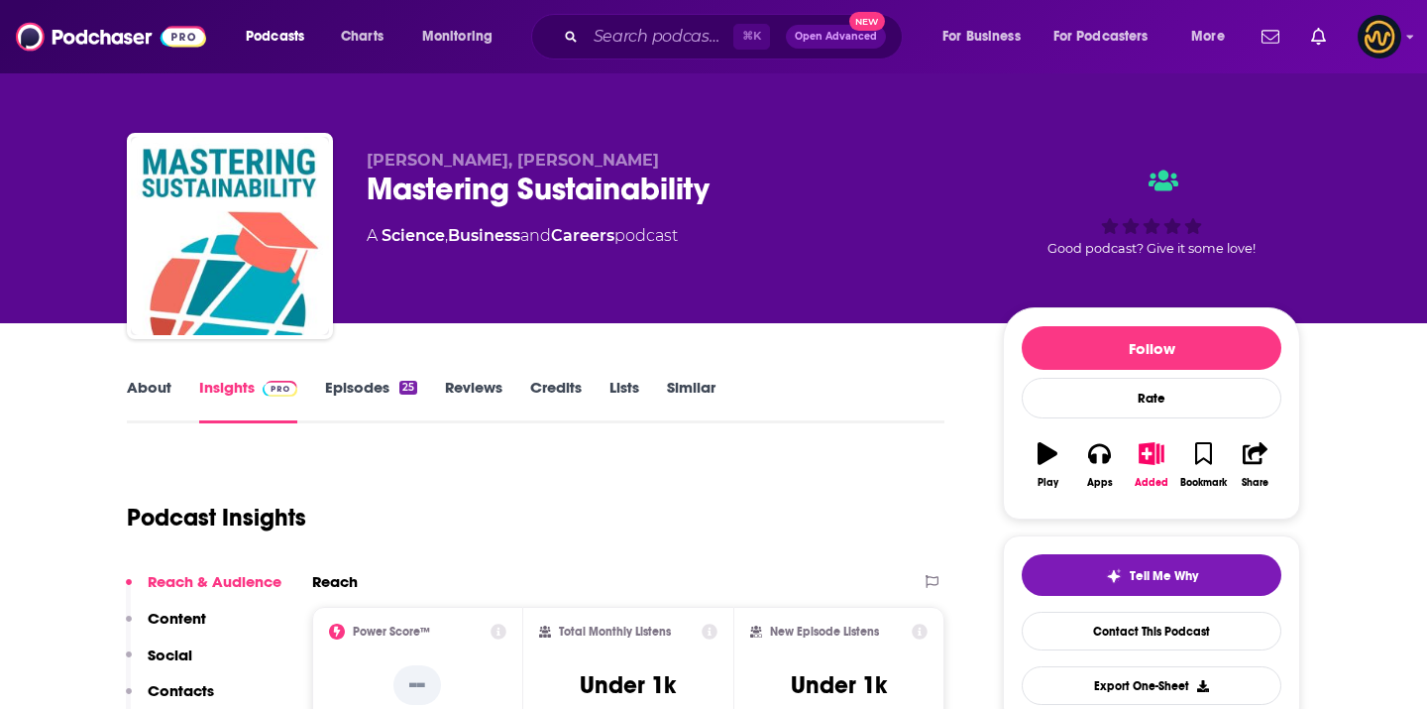
drag, startPoint x: 363, startPoint y: 160, endPoint x: 628, endPoint y: 160, distance: 265.6
click at [628, 160] on div "Madeline Armstrong, Ray Loflin Mastering Sustainability A Science , Business an…" at bounding box center [714, 240] width 1174 height 214
copy span "Madeline Armstrong, Ray Loflin"
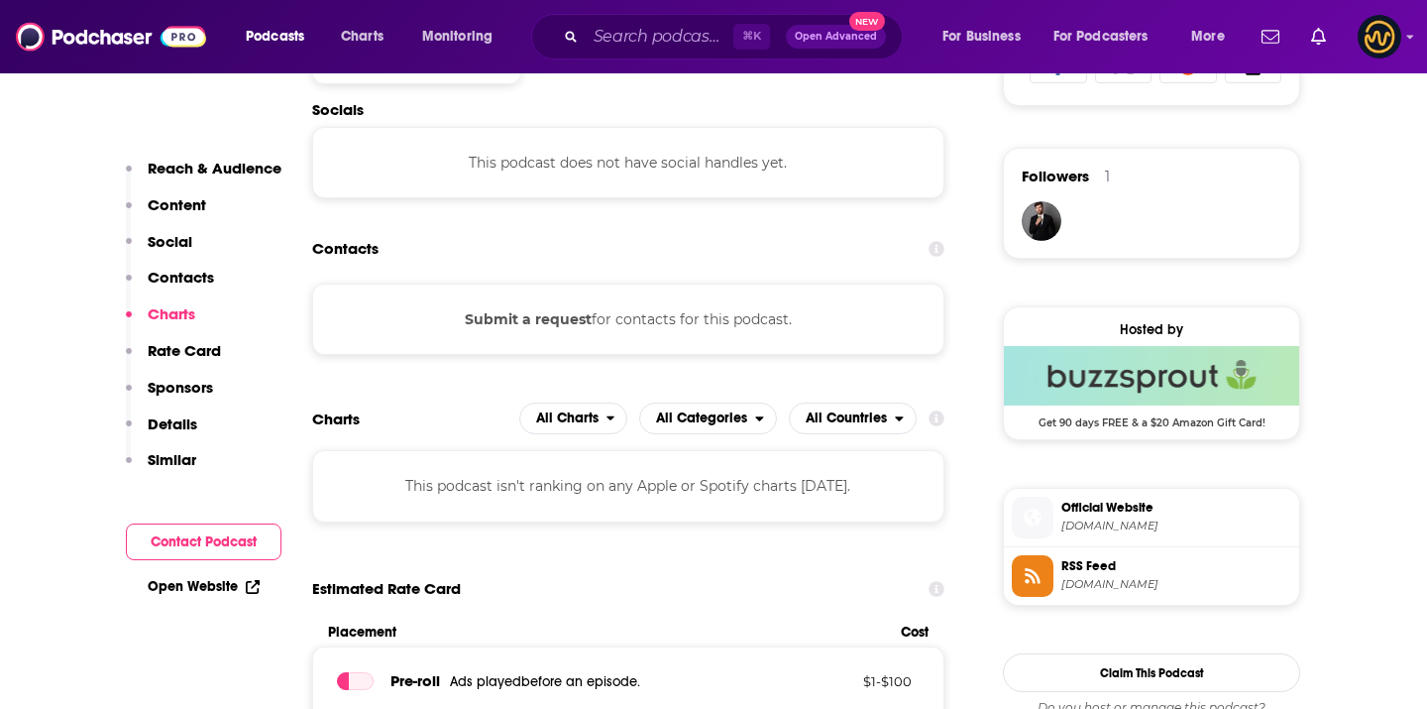
scroll to position [1310, 0]
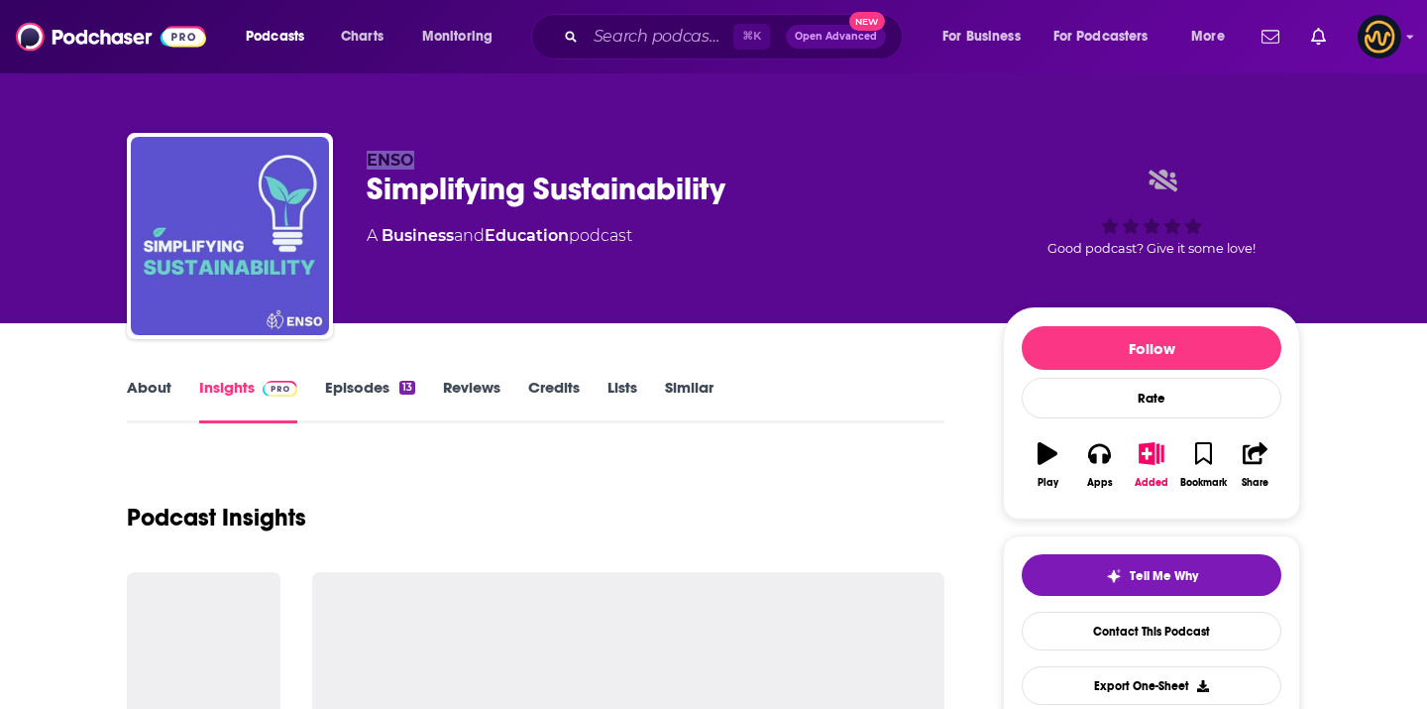
drag, startPoint x: 360, startPoint y: 161, endPoint x: 426, endPoint y: 160, distance: 66.4
click at [428, 160] on div "ENSO Simplifying Sustainability A Business and Education podcast Good podcast? …" at bounding box center [714, 240] width 1174 height 214
copy span "ENSO"
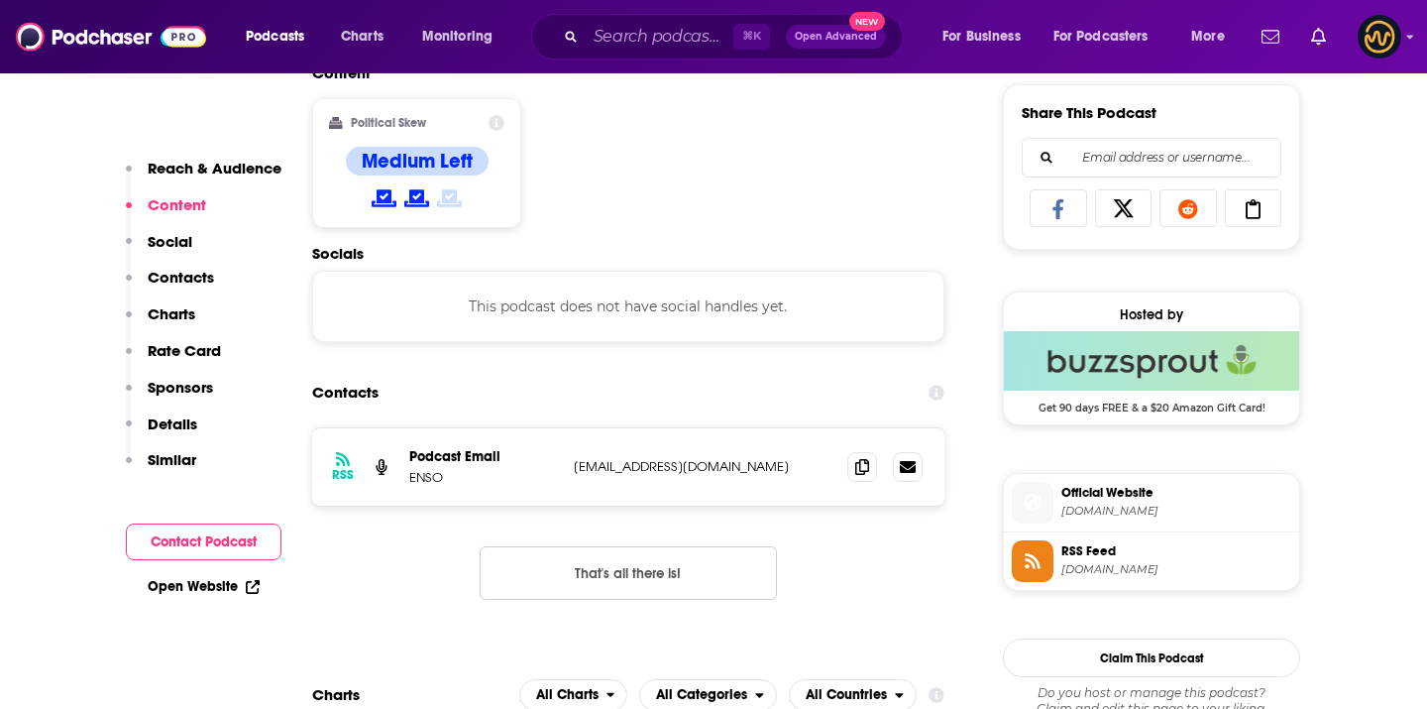
scroll to position [1233, 0]
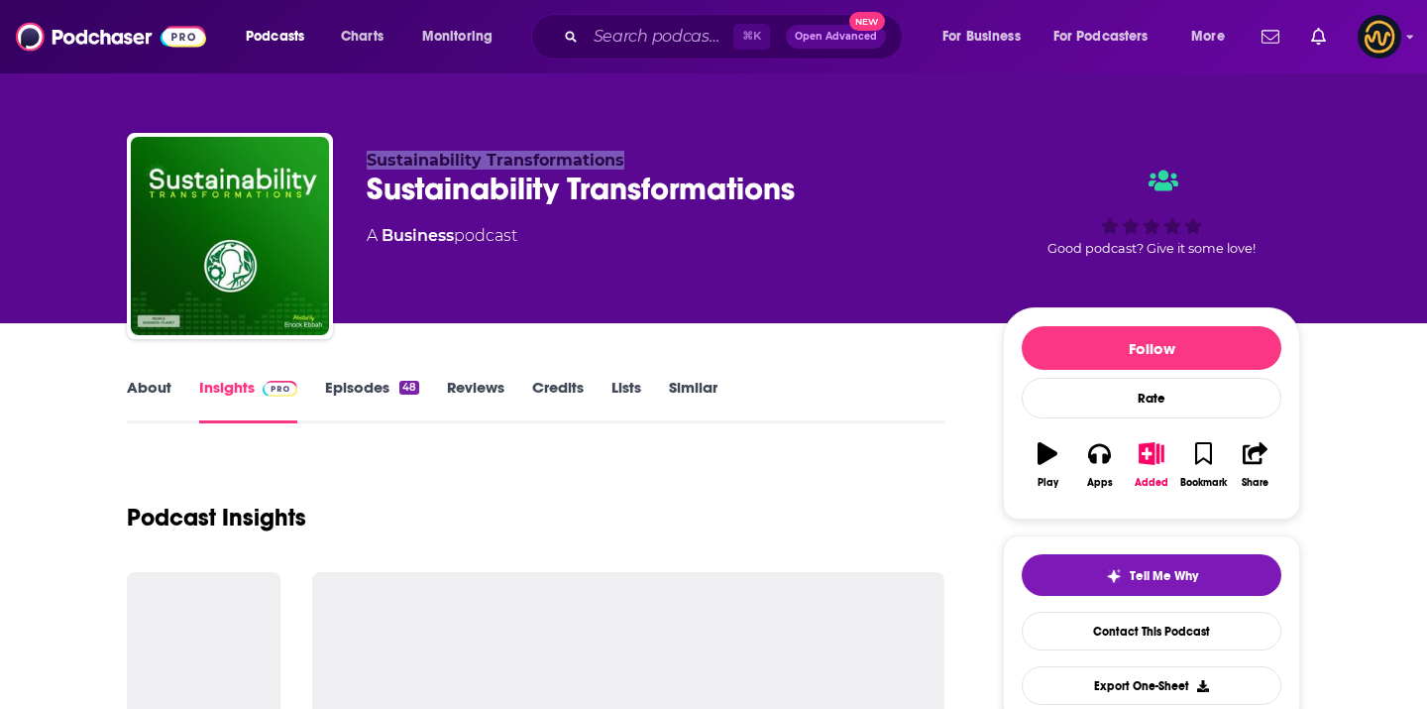
drag, startPoint x: 356, startPoint y: 166, endPoint x: 637, endPoint y: 161, distance: 281.5
click at [637, 162] on div "Sustainability Transformations Sustainability Transformations A Business podcas…" at bounding box center [714, 240] width 1174 height 214
copy span "Sustainability Transformations"
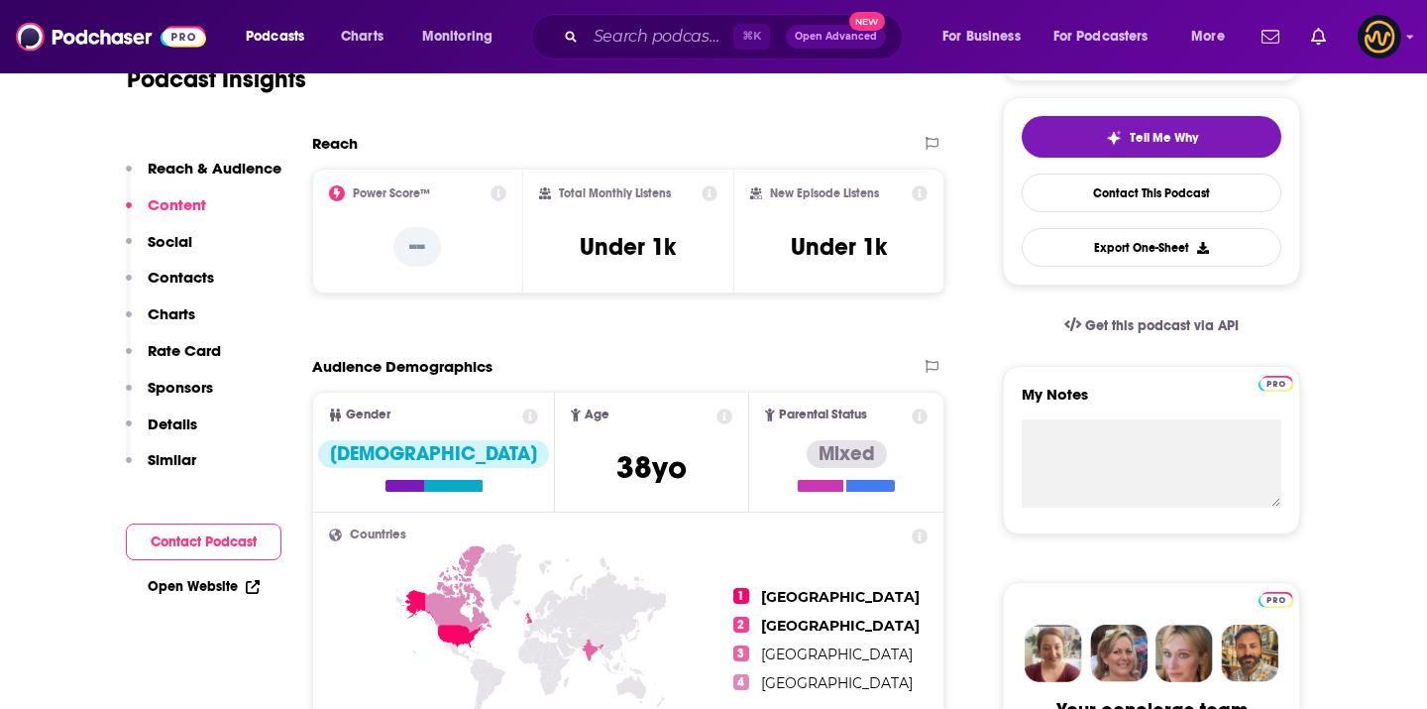
scroll to position [1266, 0]
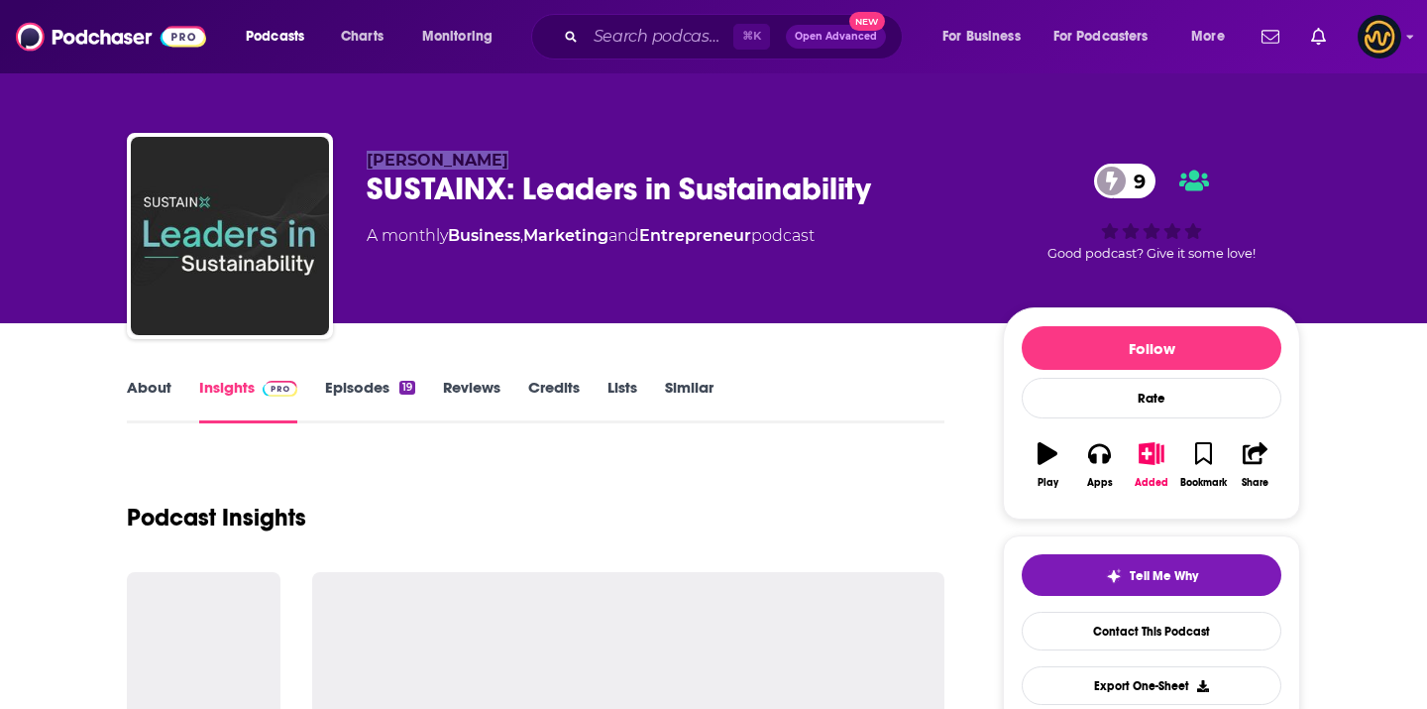
drag, startPoint x: 369, startPoint y: 162, endPoint x: 494, endPoint y: 160, distance: 124.9
click at [494, 161] on p "Sven Steinert" at bounding box center [669, 160] width 605 height 19
copy span "Sven Steinert"
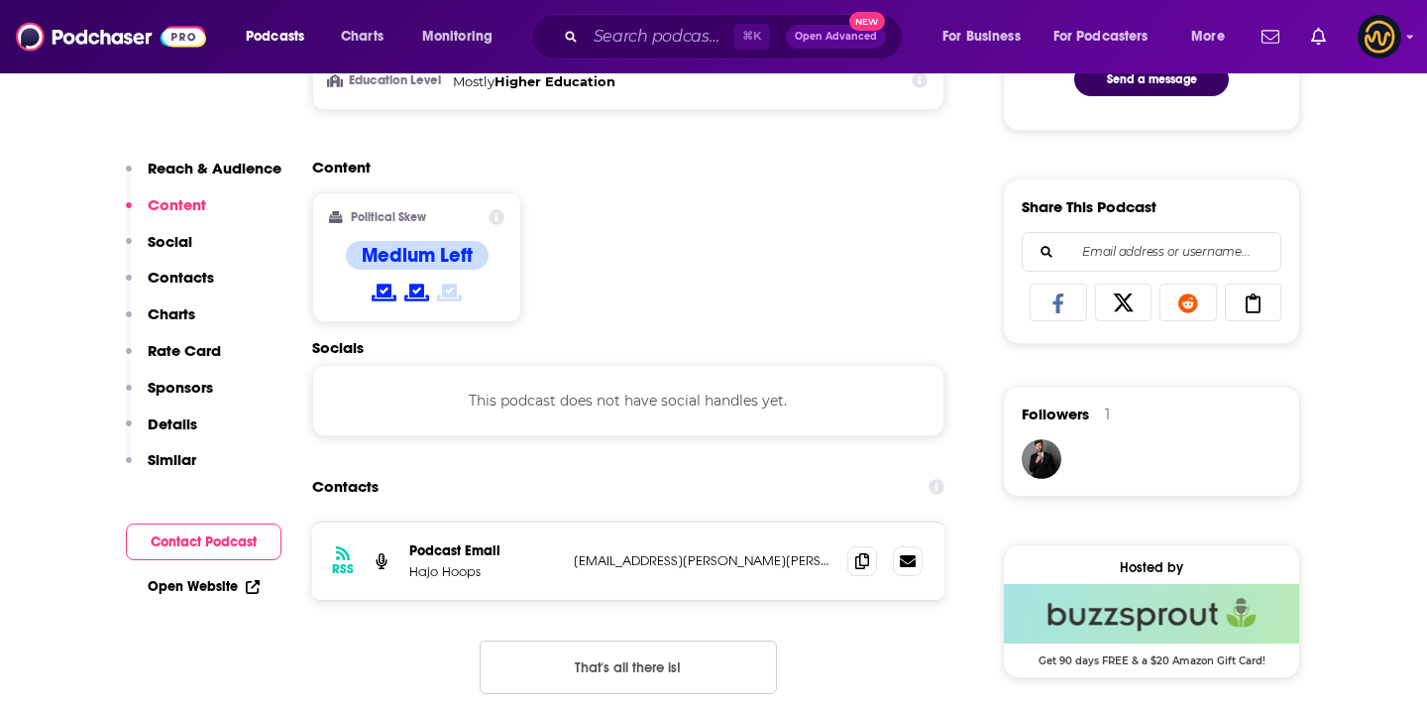
scroll to position [1148, 0]
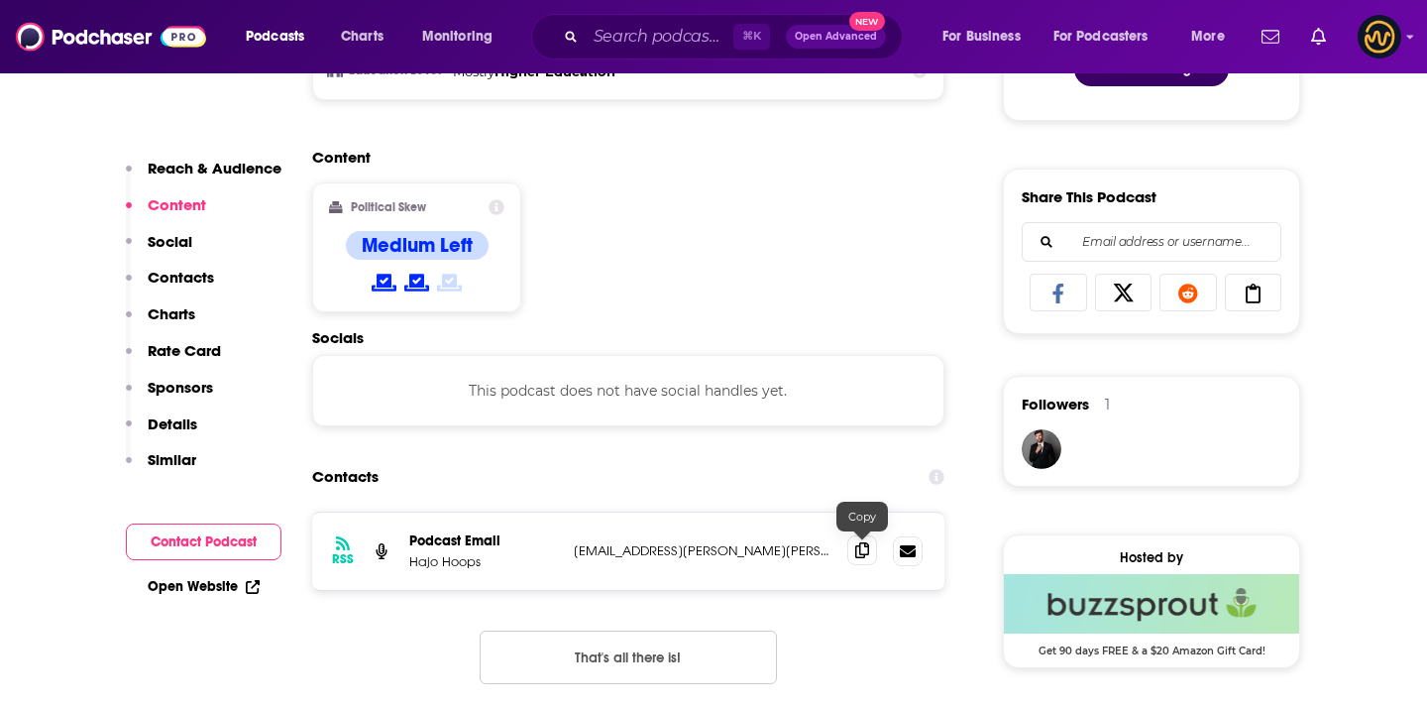
click at [861, 557] on icon at bounding box center [862, 550] width 14 height 16
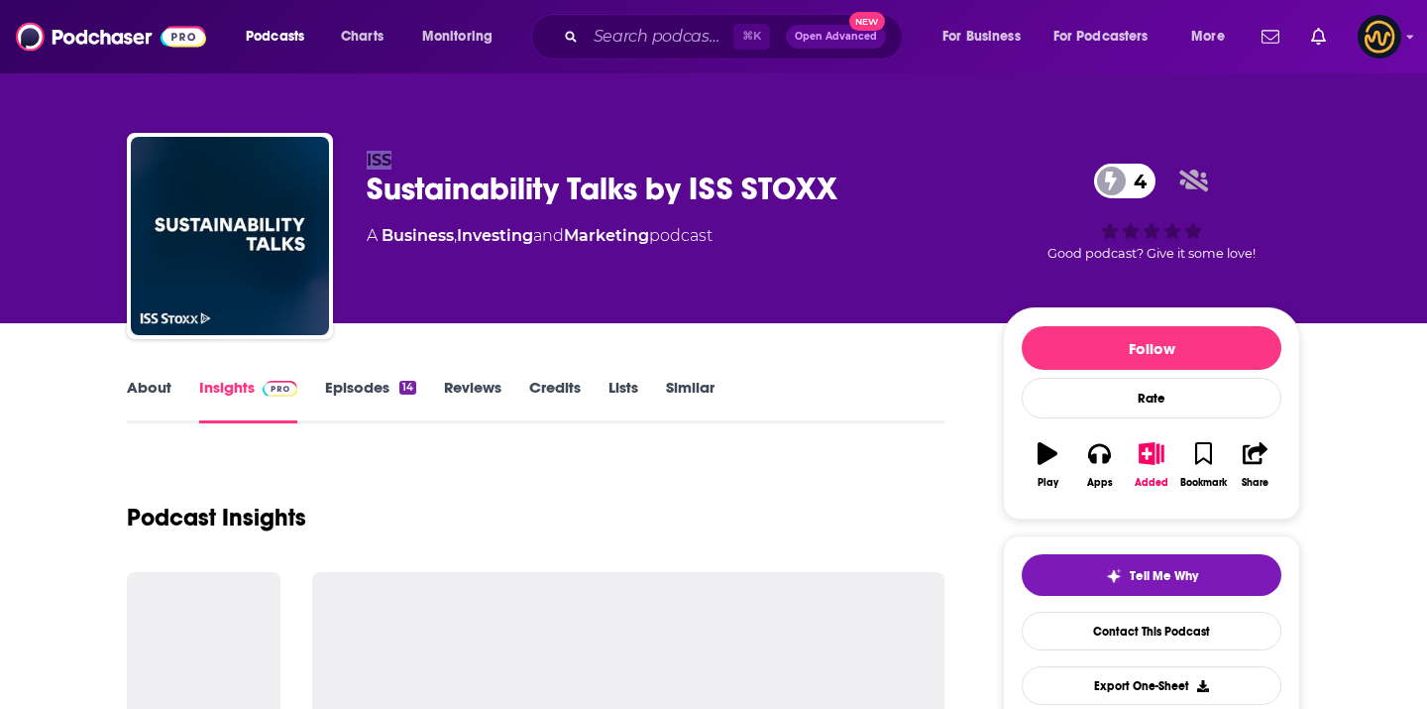
drag, startPoint x: 363, startPoint y: 163, endPoint x: 396, endPoint y: 163, distance: 33.7
click at [396, 163] on div "ISS Sustainability Talks by ISS STOXX 4 A Business , Investing and Marketing po…" at bounding box center [714, 240] width 1174 height 214
copy span "ISS"
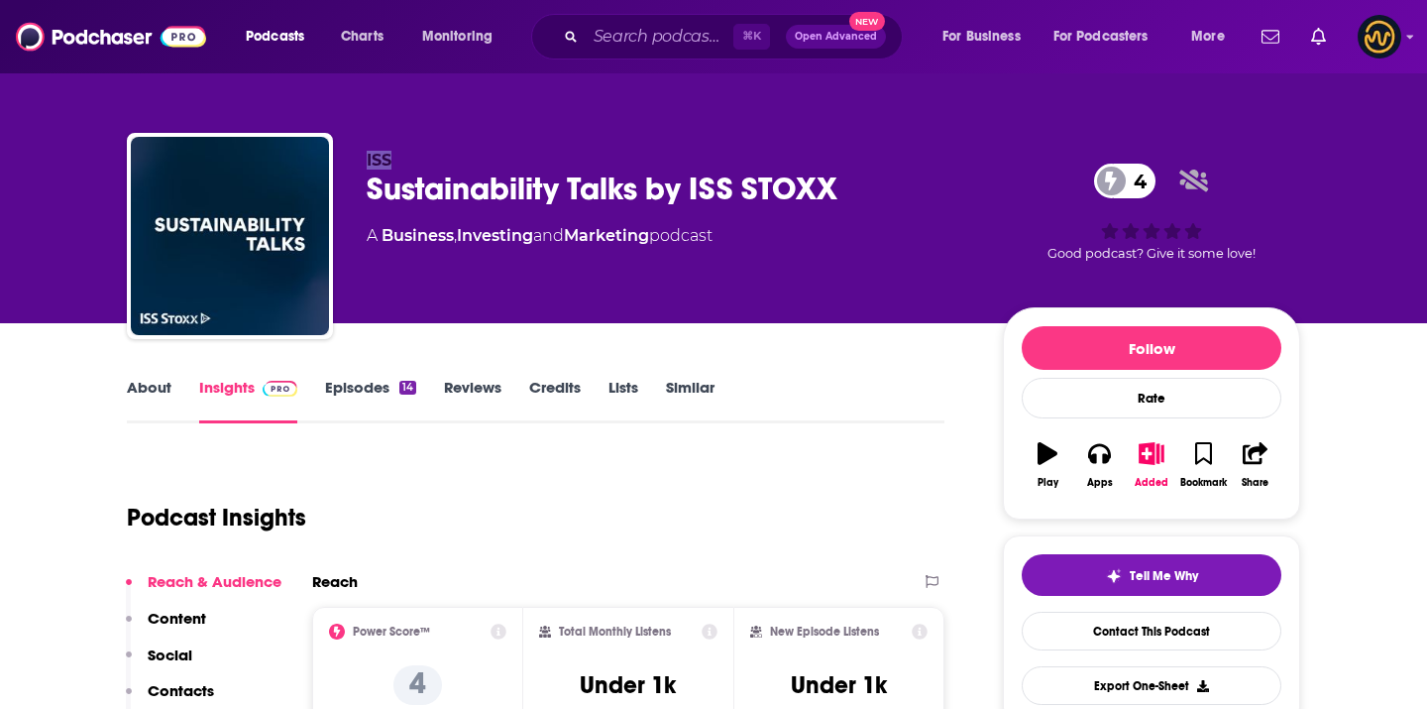
click at [513, 205] on div "Sustainability Talks by ISS STOXX 4" at bounding box center [669, 188] width 605 height 39
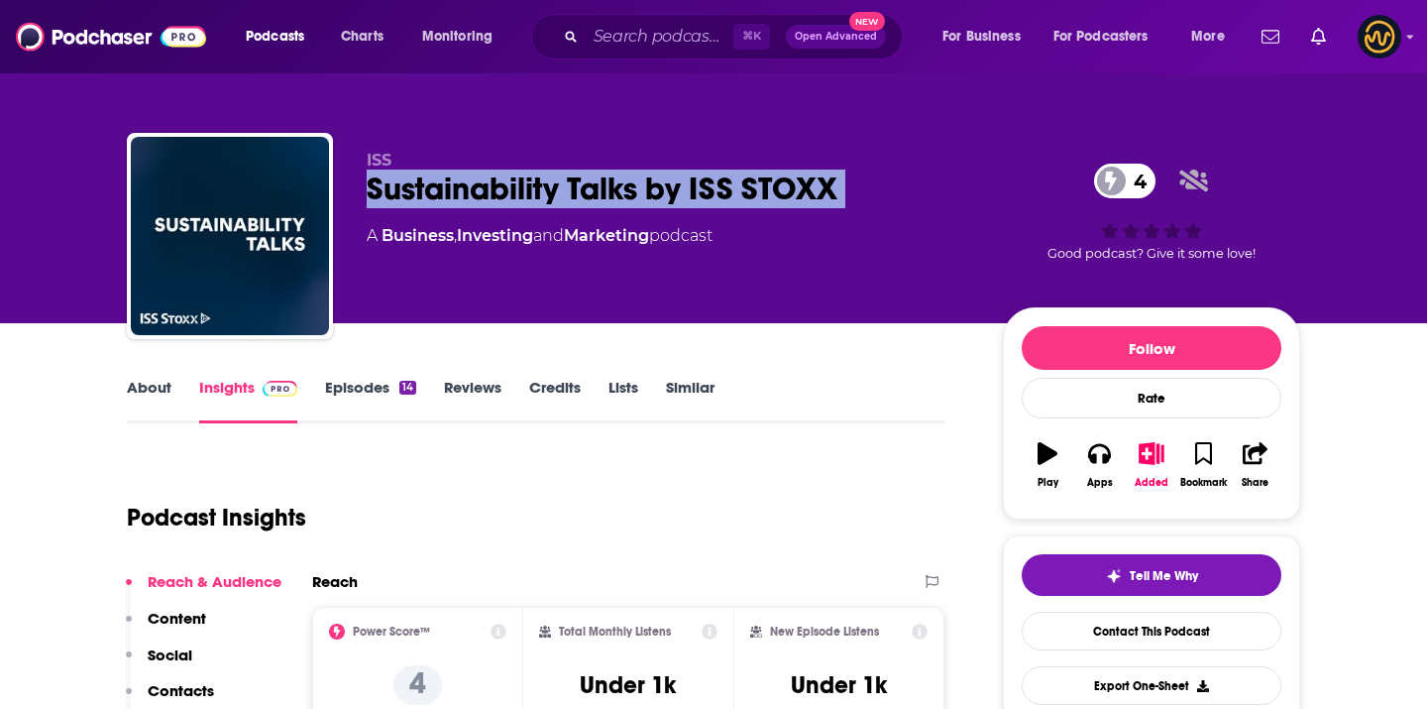
click at [513, 205] on div "Sustainability Talks by ISS STOXX 4" at bounding box center [669, 188] width 605 height 39
copy div "Sustainability Talks by ISS STOXX 4"
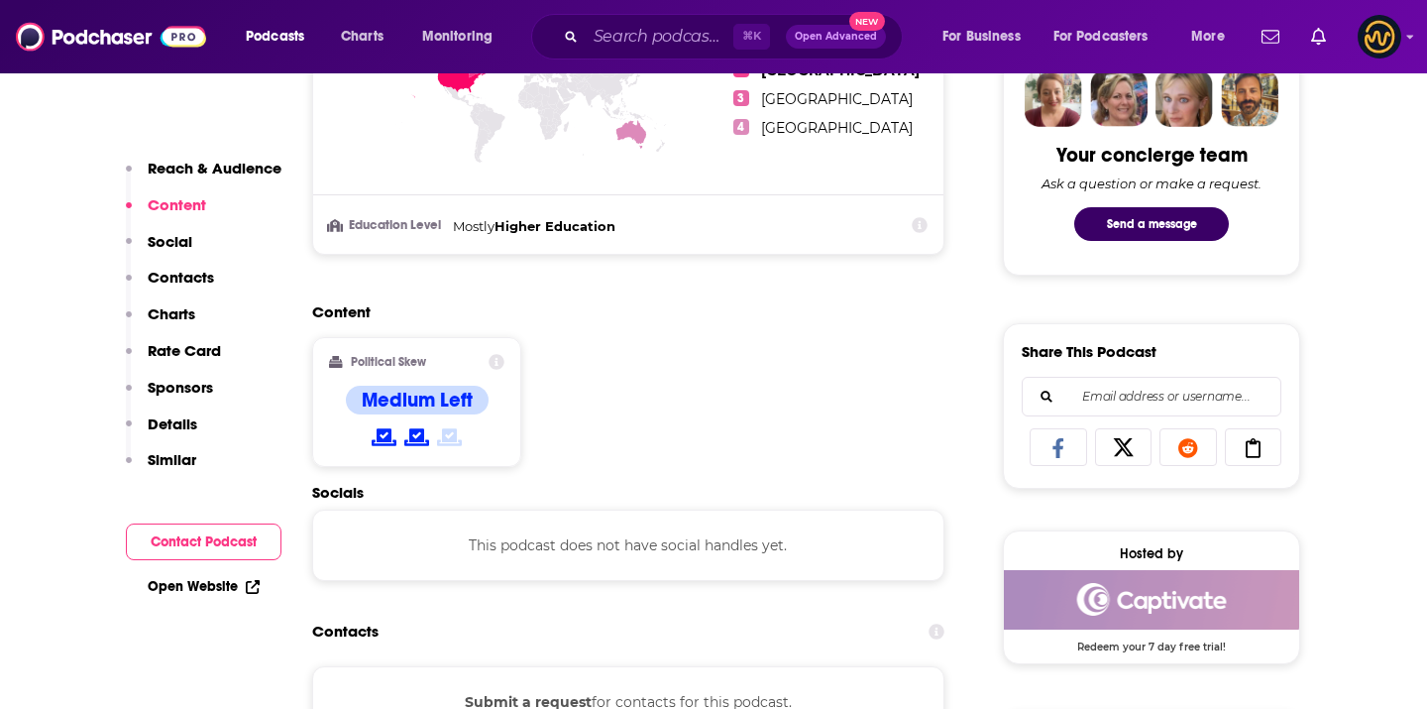
scroll to position [555, 0]
